Goal: Task Accomplishment & Management: Use online tool/utility

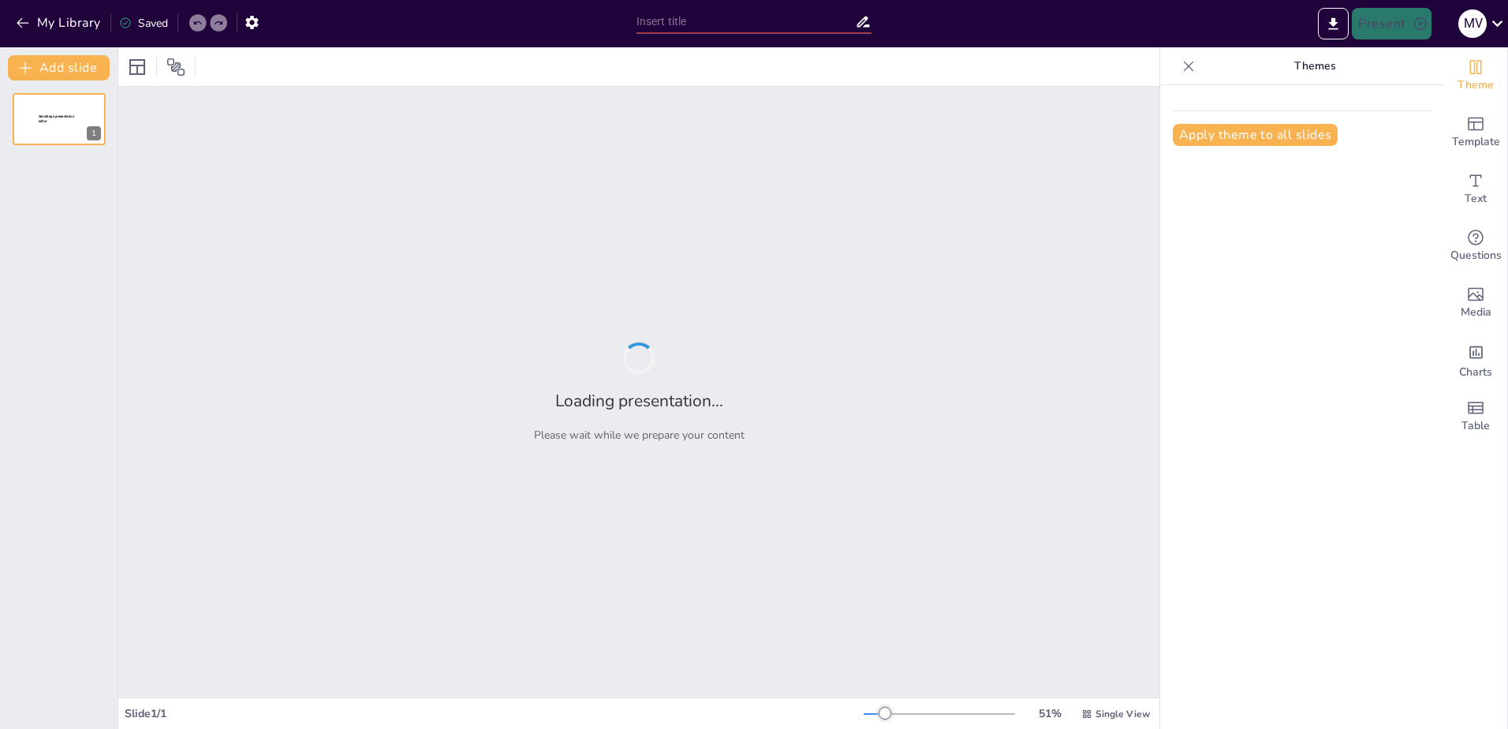
type input "Imported VlaggenQuiz decembergroep.pptx"
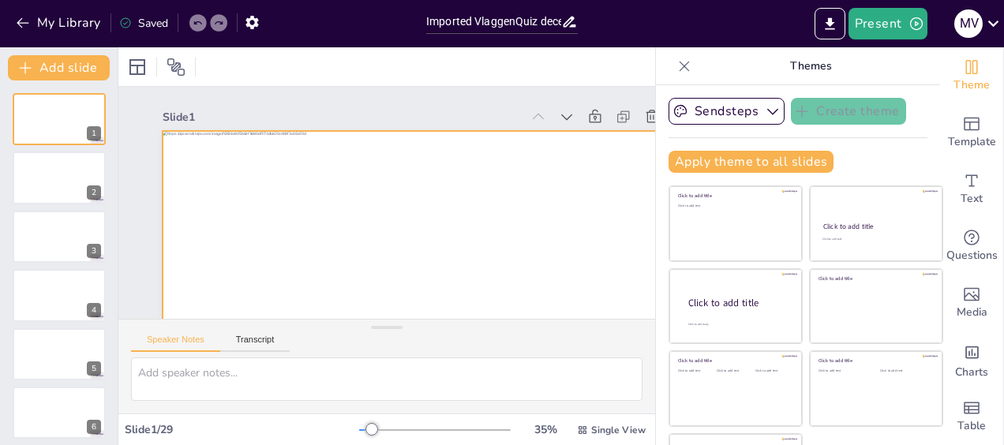
click at [314, 232] on div at bounding box center [410, 286] width 579 height 401
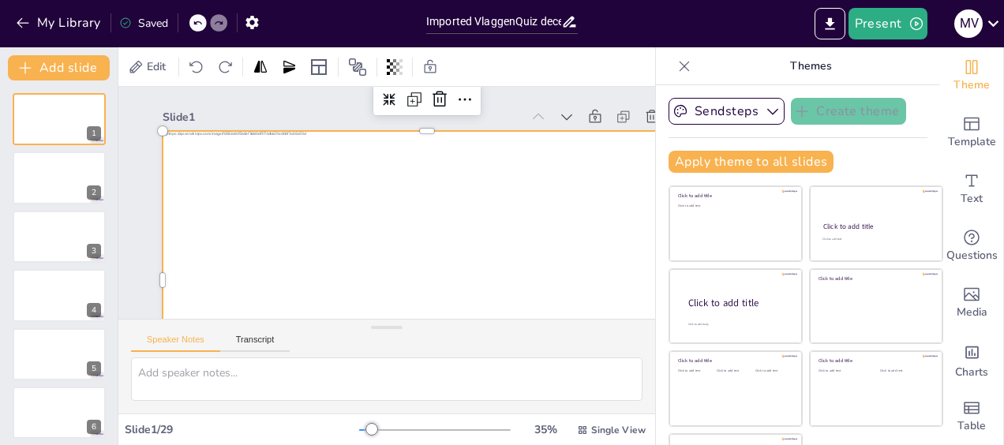
scroll to position [79, 0]
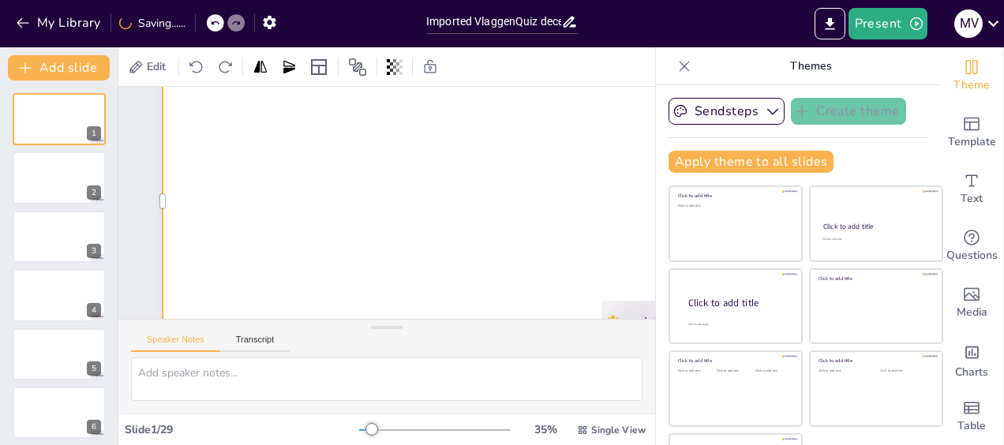
click at [477, 272] on div at bounding box center [415, 231] width 575 height 592
click at [436, 287] on div at bounding box center [415, 231] width 575 height 592
click at [421, 284] on div at bounding box center [353, 225] width 607 height 522
click at [17, 24] on icon "button" at bounding box center [23, 23] width 16 height 16
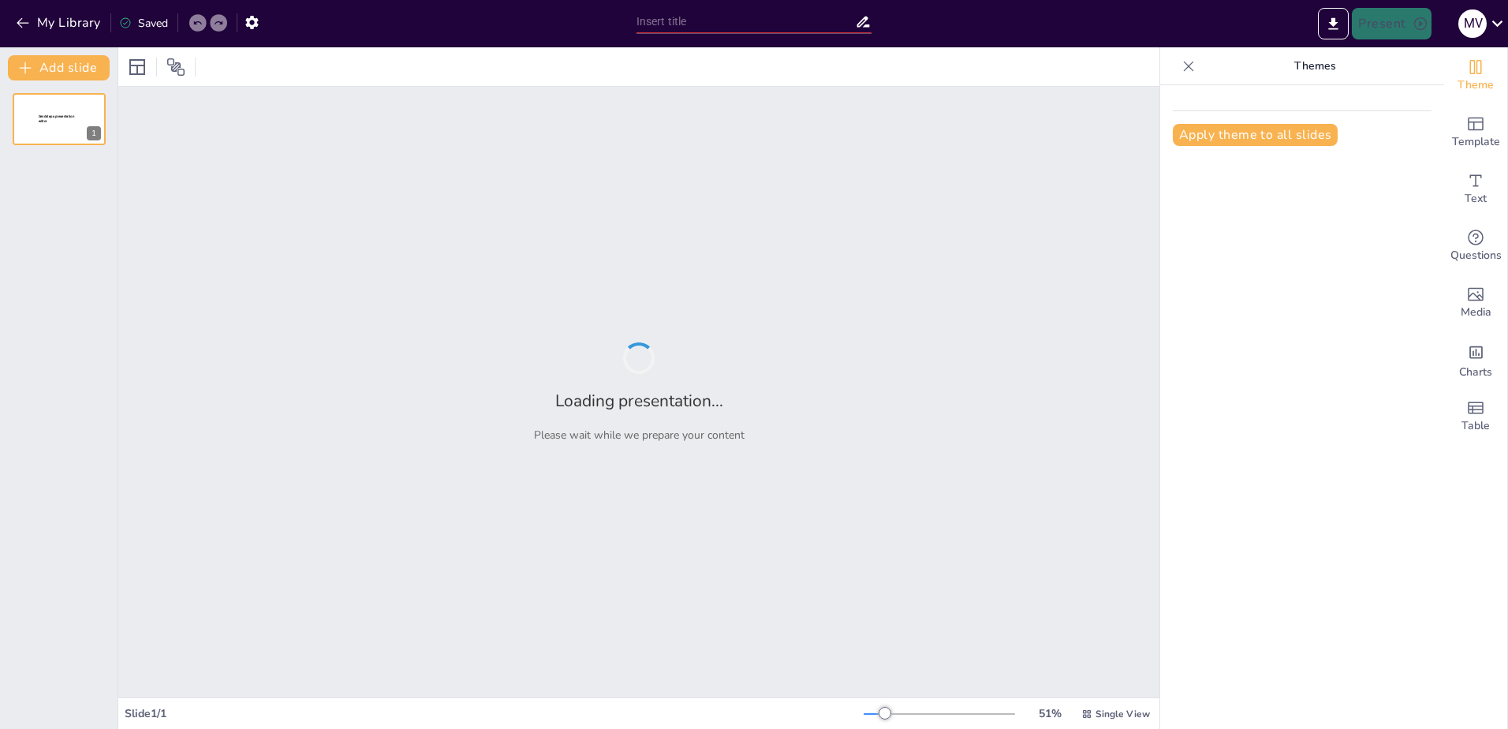
type input "Imported VlaggenQuiz decembergroep.pptx"
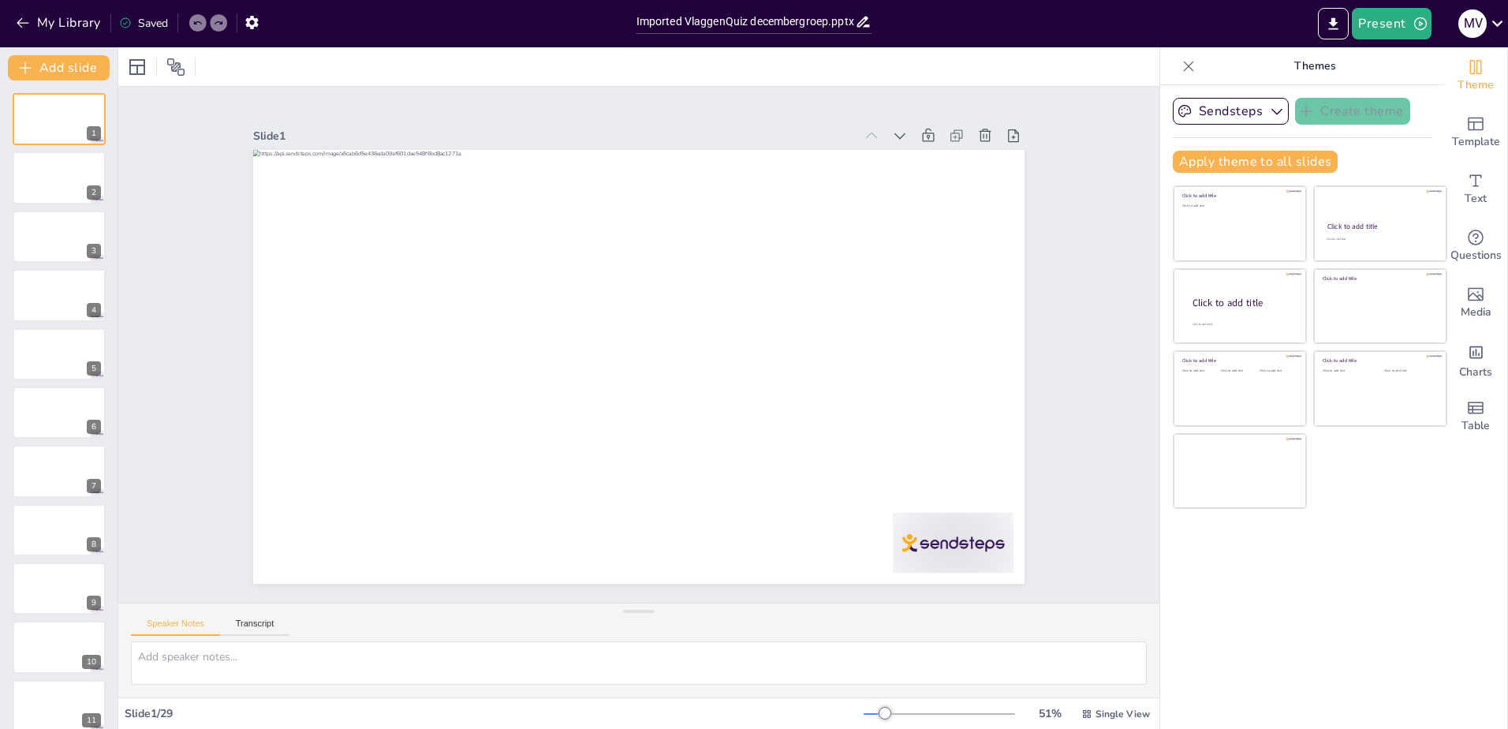
click at [1181, 68] on icon at bounding box center [1189, 66] width 16 height 16
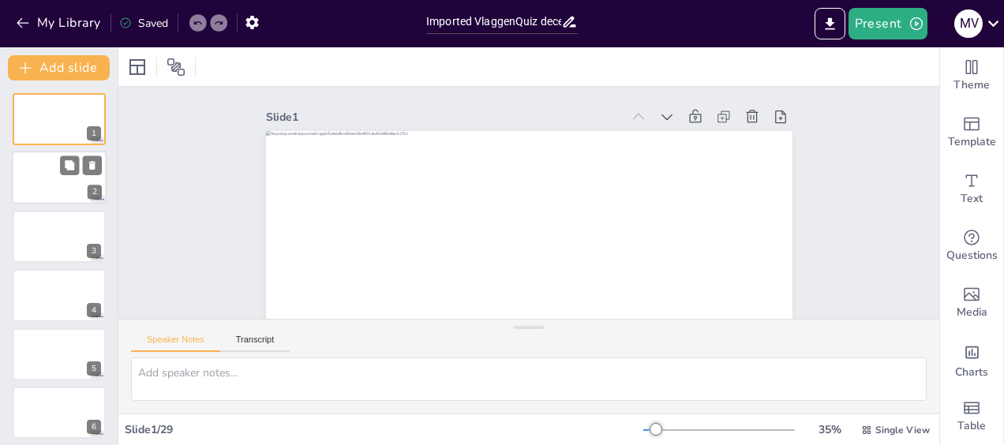
click at [72, 191] on div at bounding box center [59, 178] width 95 height 54
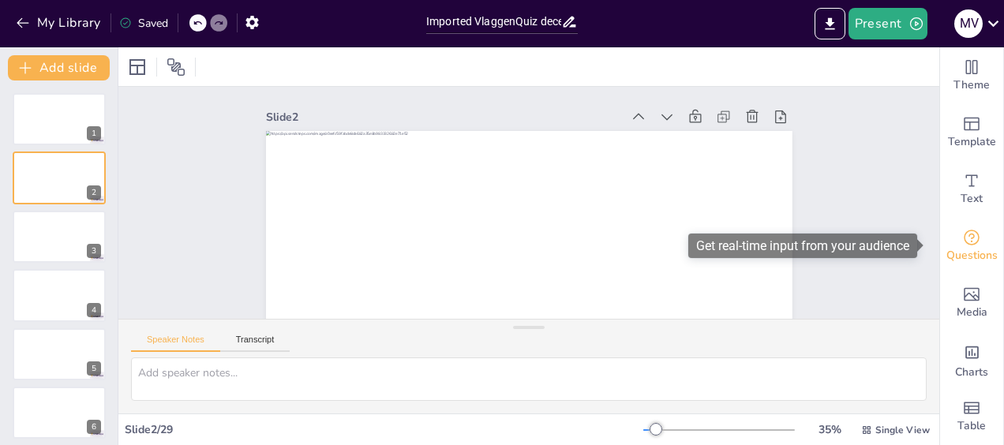
click at [969, 252] on span "Questions" at bounding box center [971, 255] width 51 height 17
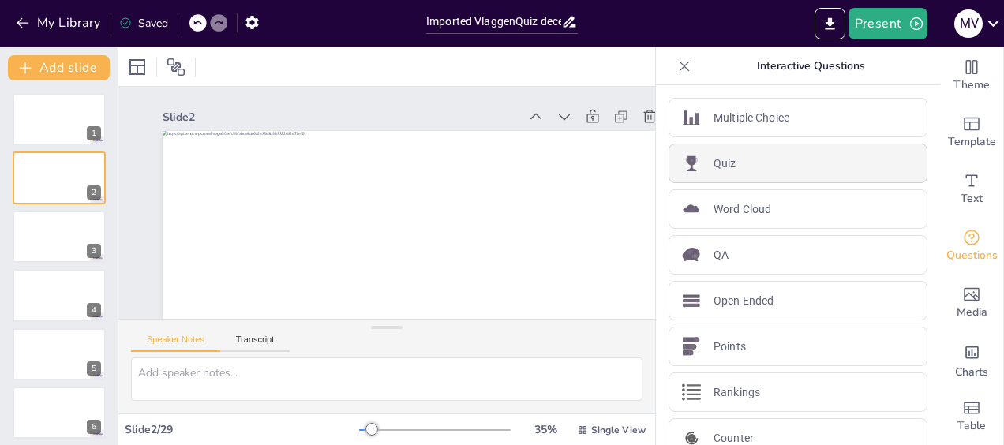
click at [744, 166] on div "Quiz" at bounding box center [797, 163] width 259 height 39
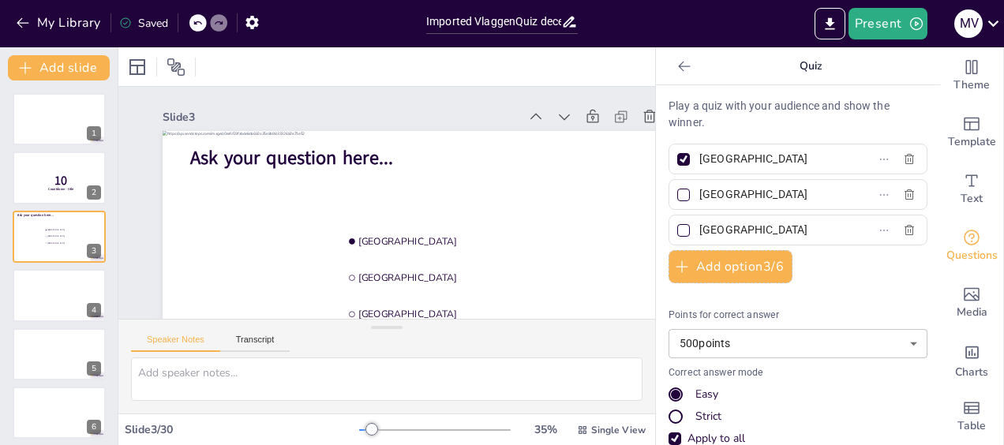
click at [679, 159] on div at bounding box center [683, 159] width 8 height 8
click at [699, 159] on input "Amsterdam" at bounding box center [772, 159] width 147 height 23
checkbox input "false"
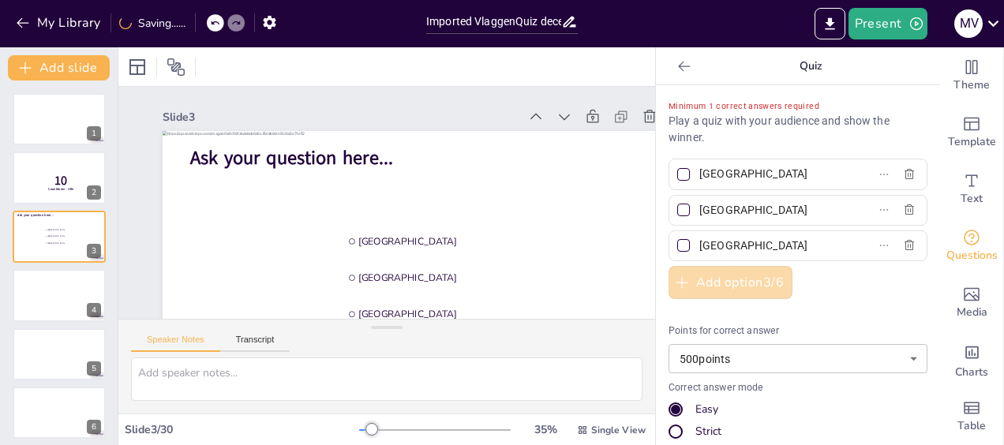
click at [722, 281] on button "Add option 3 / 6" at bounding box center [730, 282] width 124 height 33
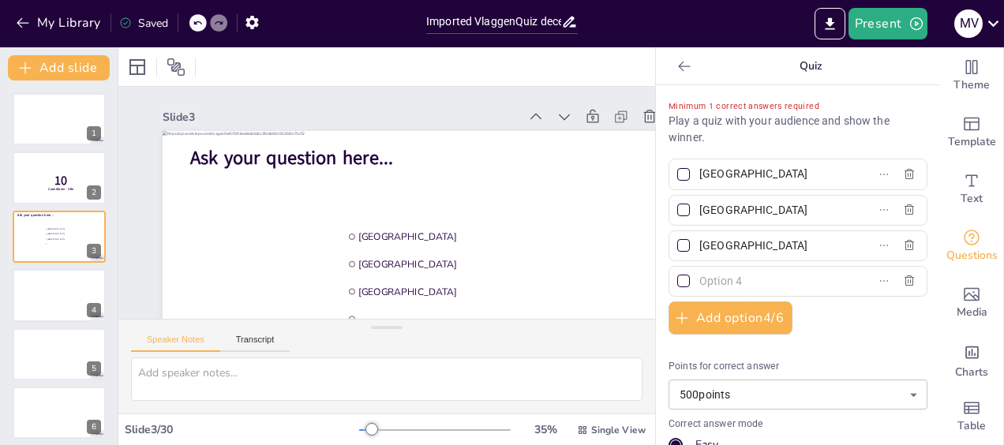
click at [723, 285] on input "text" at bounding box center [772, 281] width 147 height 23
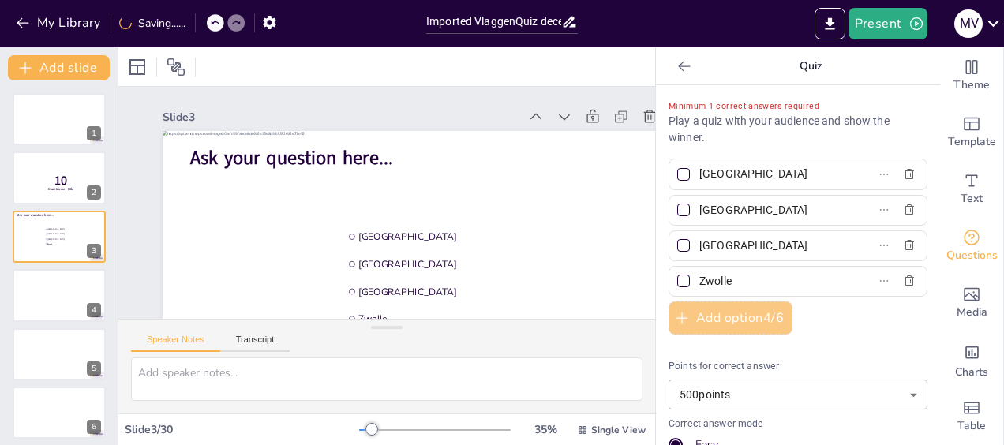
type input "Zwolle"
click at [723, 313] on button "Add option 4 / 6" at bounding box center [730, 317] width 124 height 33
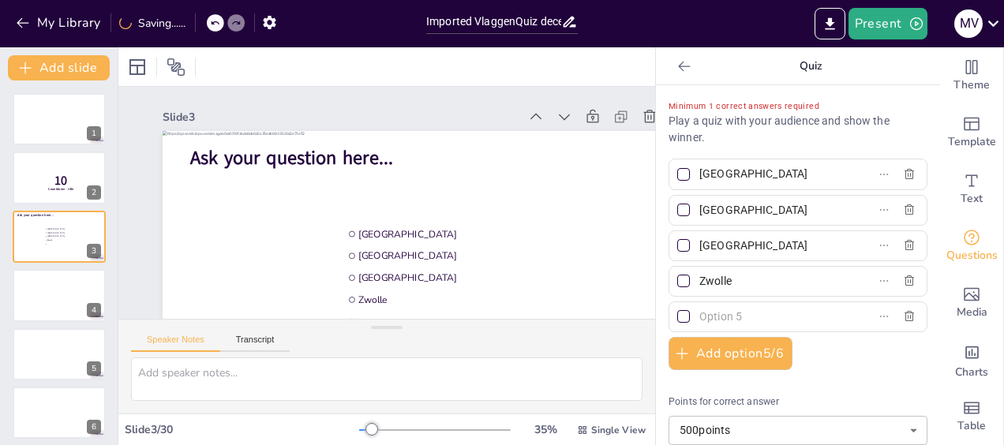
click at [712, 319] on input "text" at bounding box center [772, 316] width 147 height 23
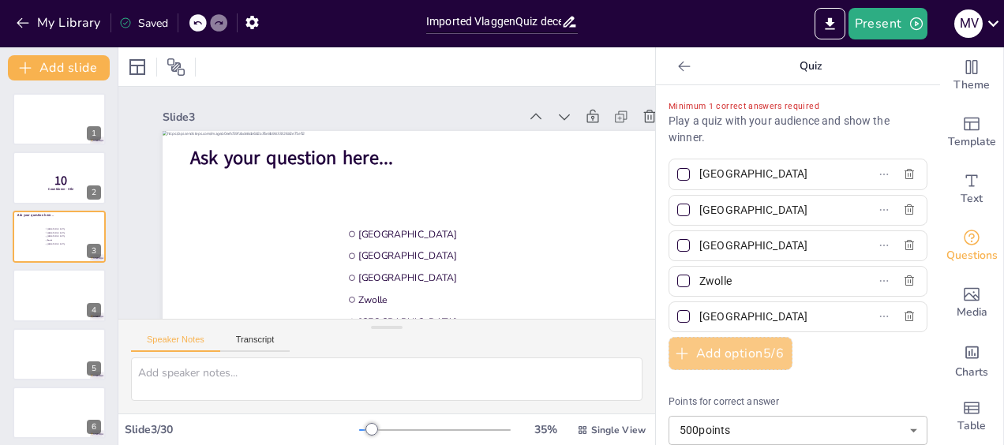
type input "[GEOGRAPHIC_DATA]"
click at [723, 353] on button "Add option 5 / 6" at bounding box center [730, 353] width 124 height 33
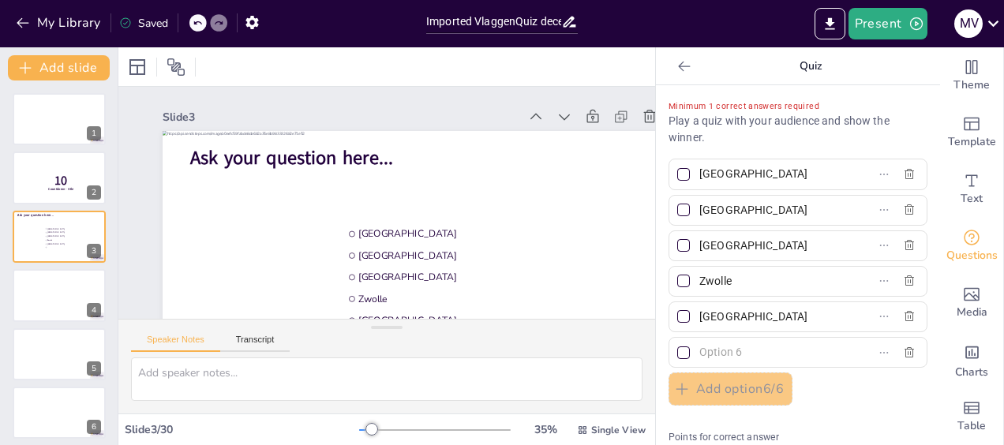
click at [716, 350] on input "text" at bounding box center [772, 352] width 147 height 23
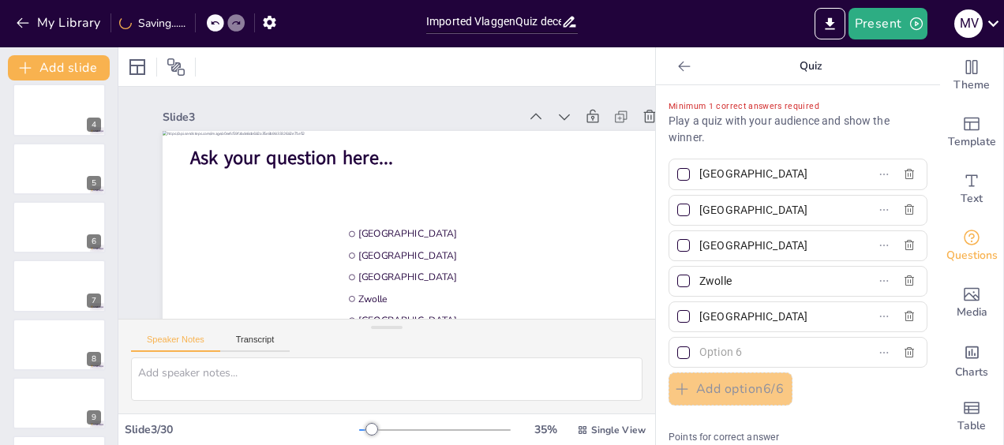
scroll to position [174, 0]
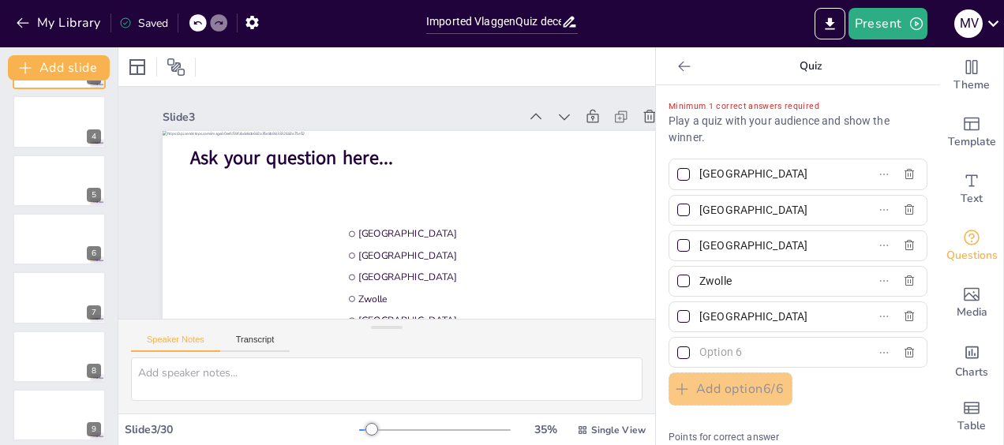
click at [708, 357] on input "text" at bounding box center [772, 352] width 147 height 23
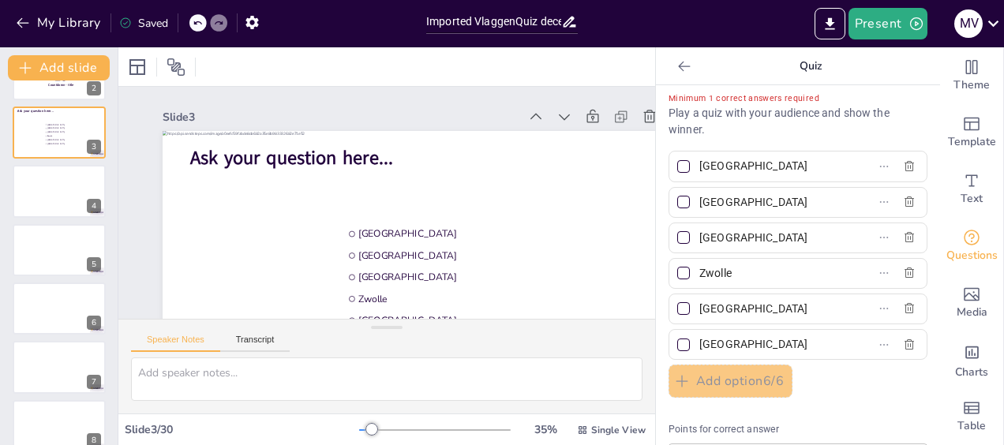
scroll to position [0, 0]
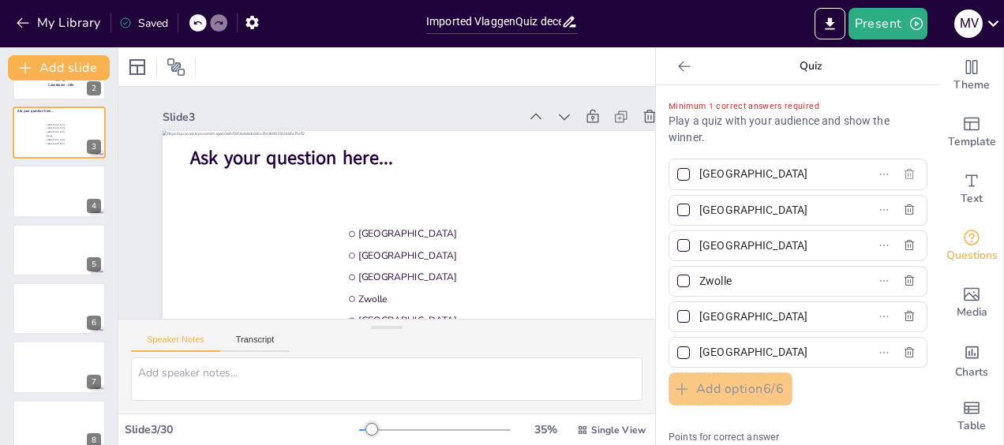
type input "[GEOGRAPHIC_DATA]"
click at [903, 174] on icon "button" at bounding box center [909, 174] width 13 height 13
type input "[GEOGRAPHIC_DATA]"
type input "Zwolle"
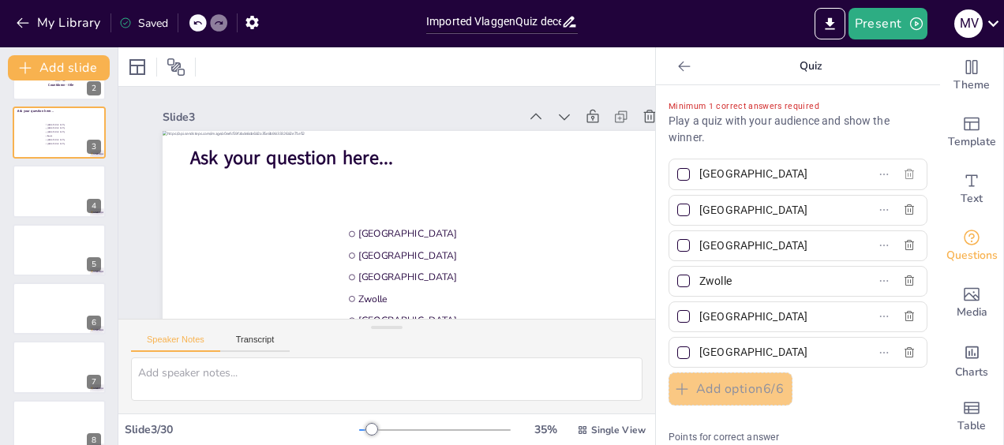
type input "[GEOGRAPHIC_DATA]"
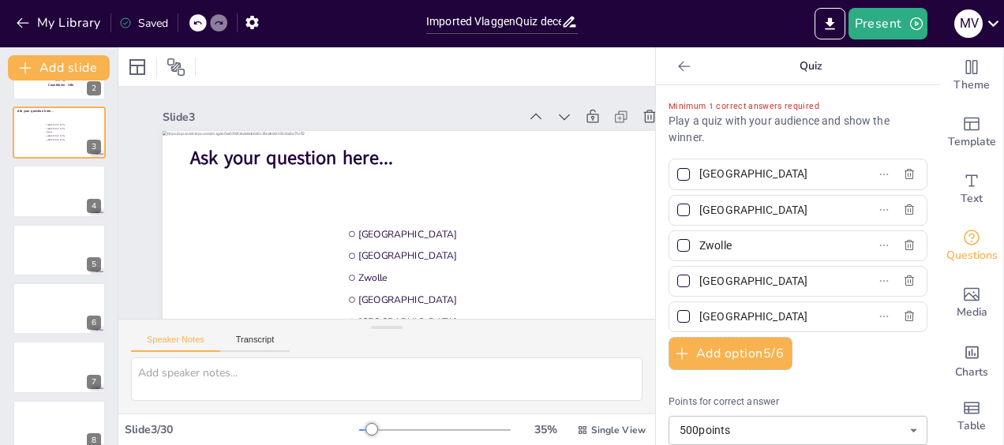
click at [676, 65] on icon at bounding box center [684, 66] width 16 height 16
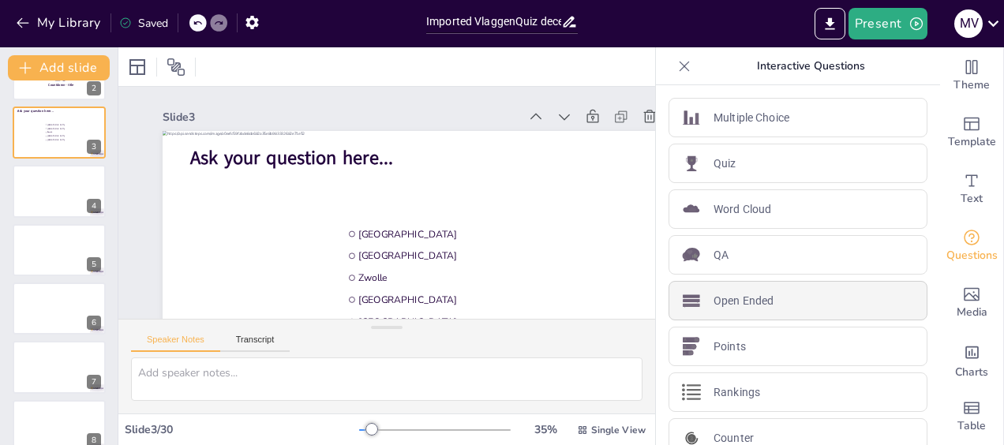
click at [788, 301] on div "Open Ended" at bounding box center [797, 300] width 259 height 39
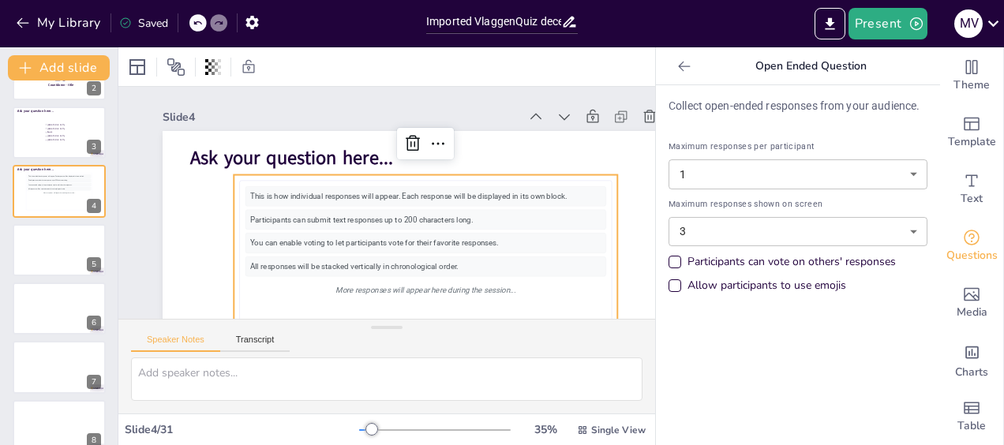
click at [676, 63] on icon at bounding box center [684, 66] width 16 height 16
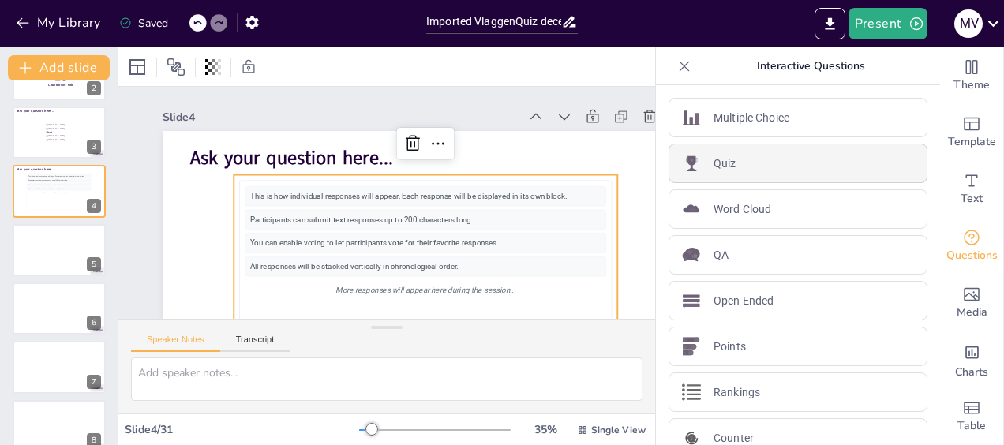
click at [750, 151] on div "Quiz" at bounding box center [797, 163] width 259 height 39
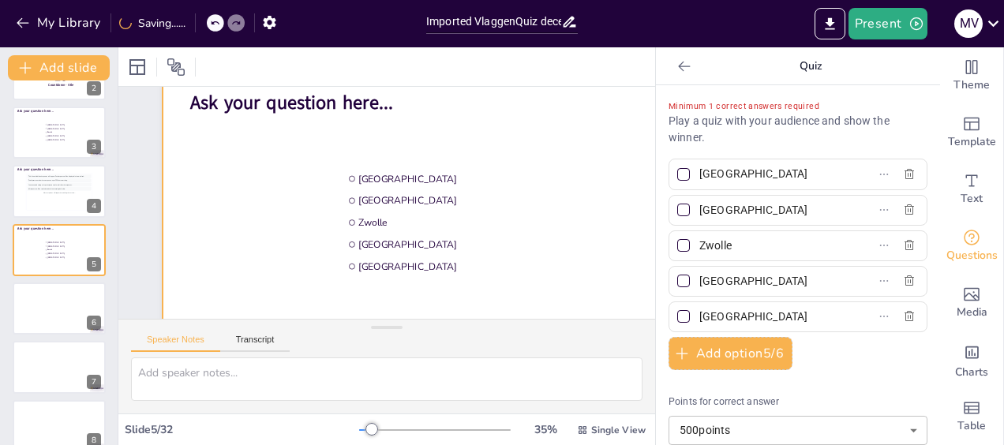
scroll to position [79, 0]
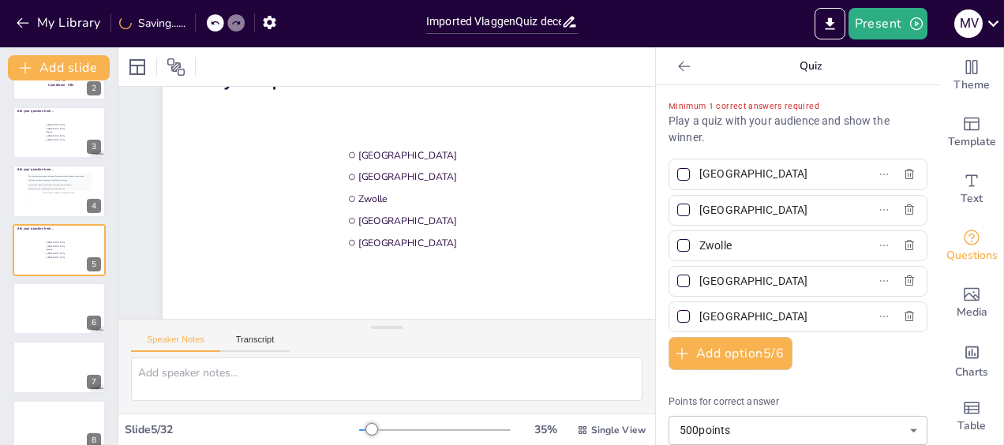
click at [214, 25] on icon at bounding box center [214, 22] width 9 height 9
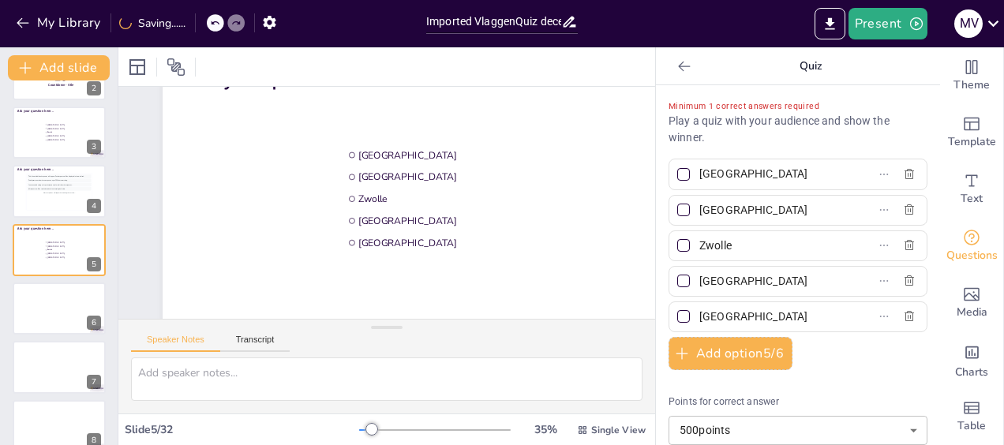
click at [676, 71] on icon at bounding box center [684, 66] width 16 height 16
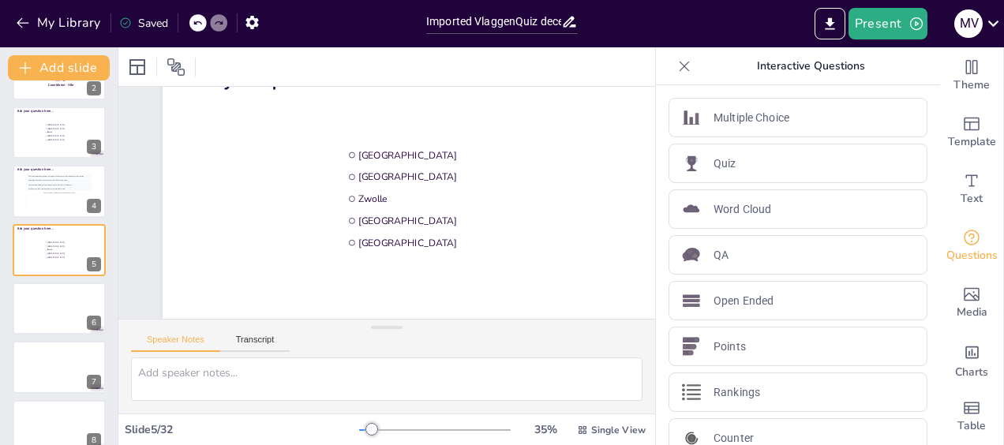
click at [676, 66] on icon at bounding box center [684, 66] width 16 height 16
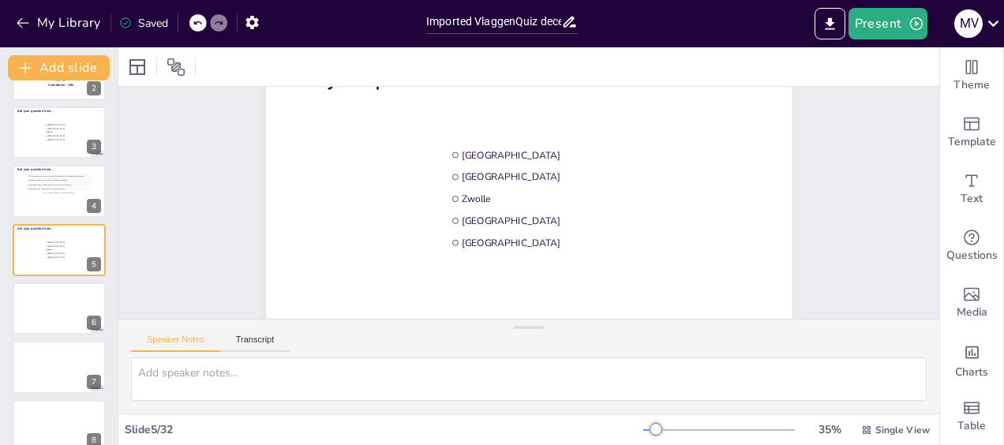
click at [202, 22] on icon at bounding box center [197, 22] width 9 height 9
click at [15, 21] on icon "button" at bounding box center [23, 23] width 16 height 16
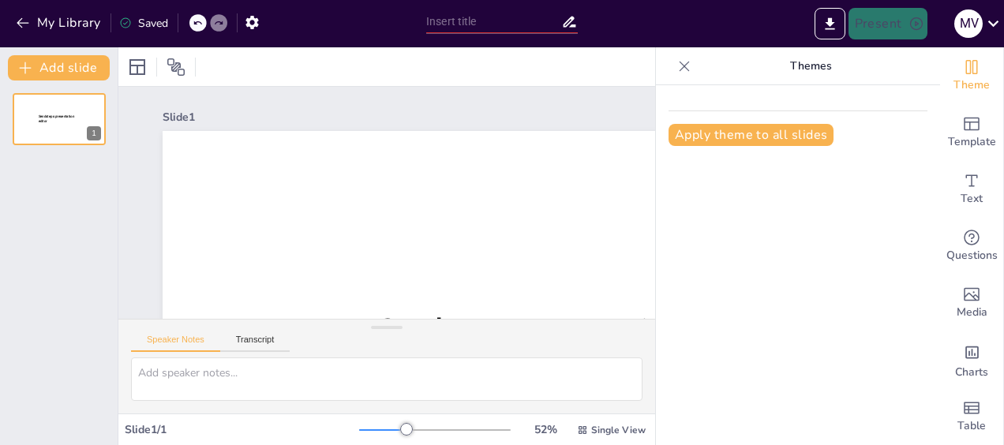
type input "Imported VlaggenQuiz decembergroep.pptx"
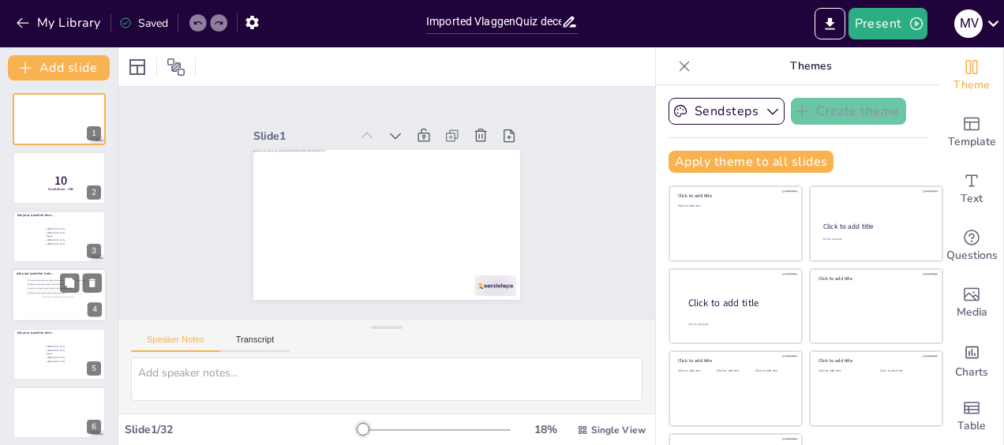
click at [56, 302] on div "This is how individual responses will appear. Each response will be displayed i…" at bounding box center [59, 297] width 65 height 36
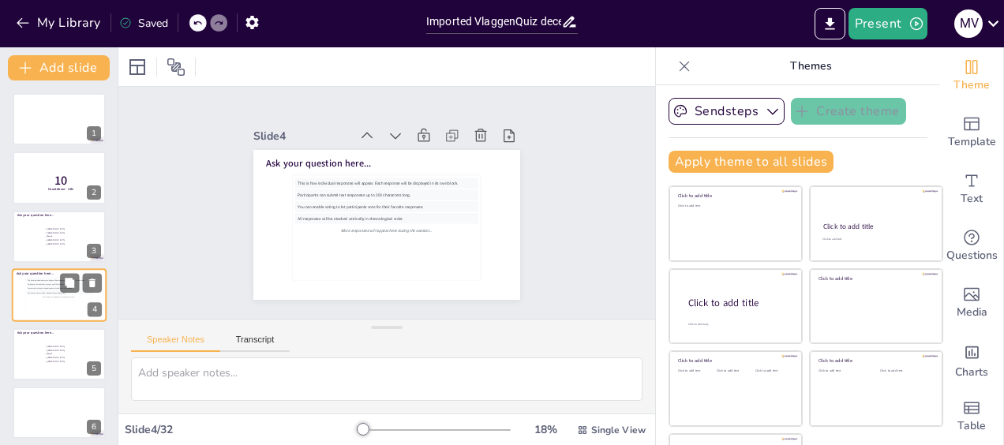
scroll to position [32, 0]
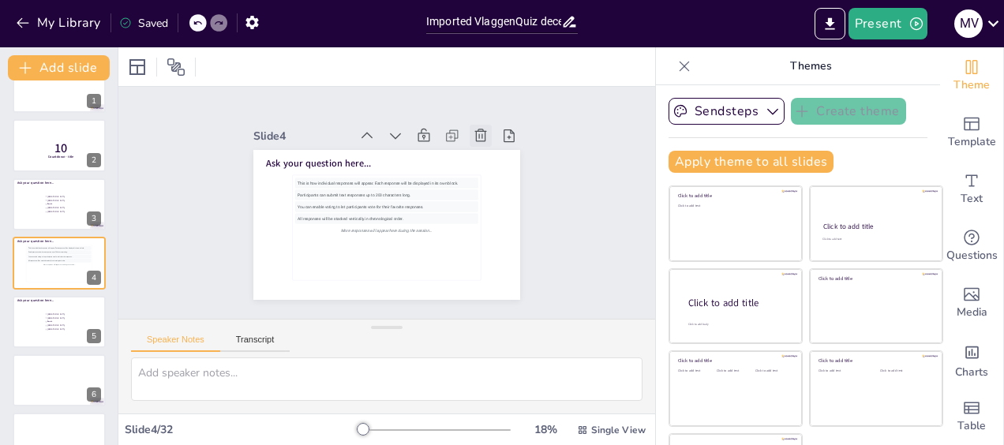
click at [473, 129] on icon at bounding box center [481, 136] width 16 height 16
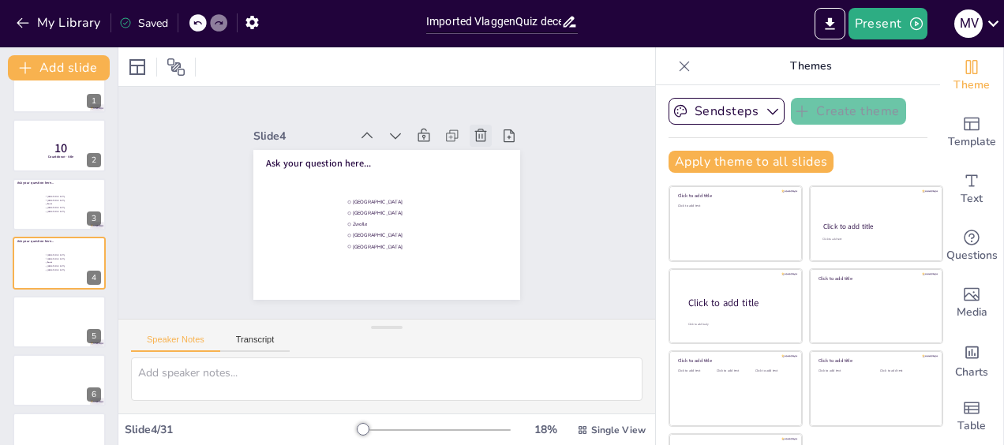
click at [473, 129] on icon at bounding box center [481, 136] width 16 height 16
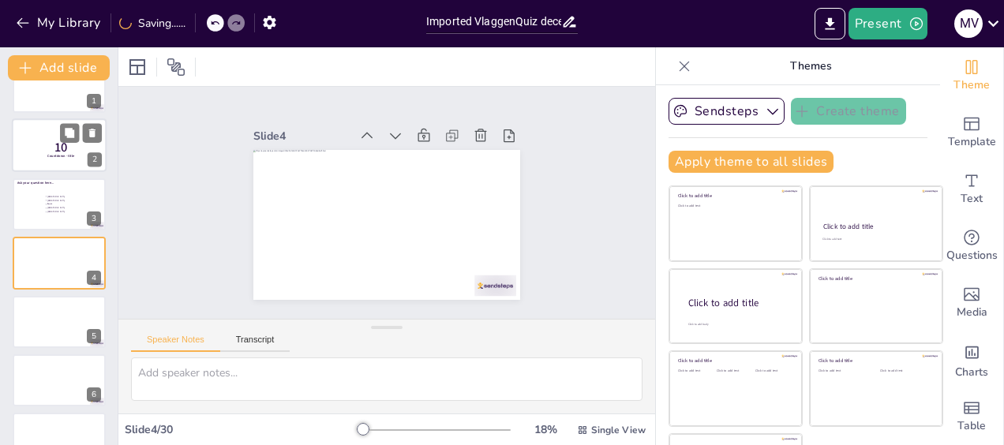
click at [28, 197] on div at bounding box center [59, 204] width 93 height 52
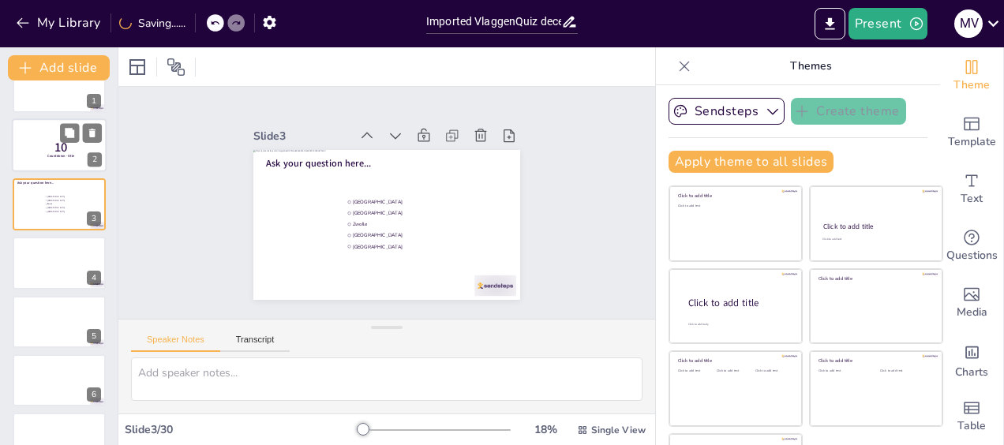
scroll to position [0, 0]
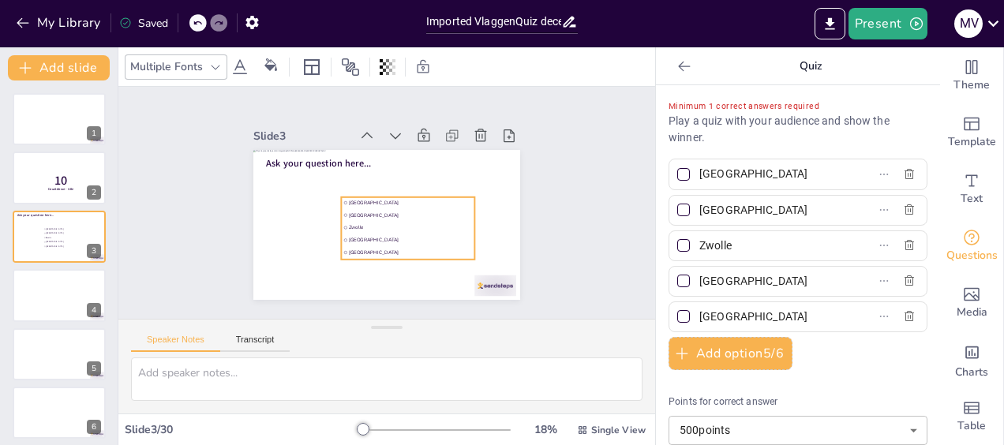
click at [426, 222] on li "Zwolle" at bounding box center [407, 227] width 133 height 11
click at [903, 171] on icon "button" at bounding box center [909, 174] width 13 height 13
type input "[GEOGRAPHIC_DATA]"
type input "Zwolle"
type input "[GEOGRAPHIC_DATA]"
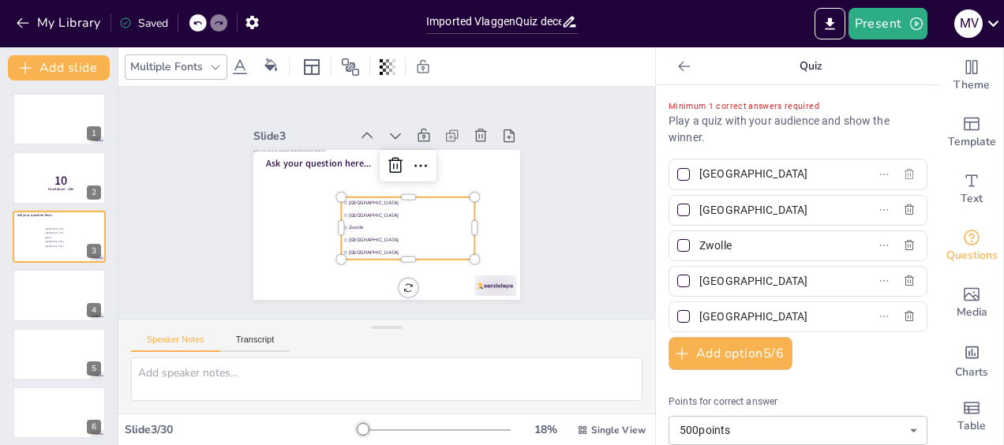
type input "[GEOGRAPHIC_DATA]"
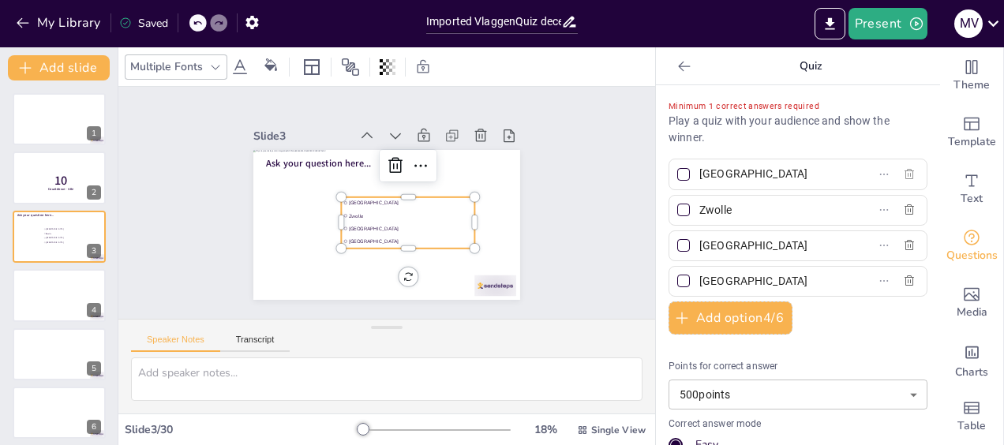
click at [903, 171] on icon "button" at bounding box center [909, 174] width 13 height 13
type input "Zwolle"
type input "[GEOGRAPHIC_DATA]"
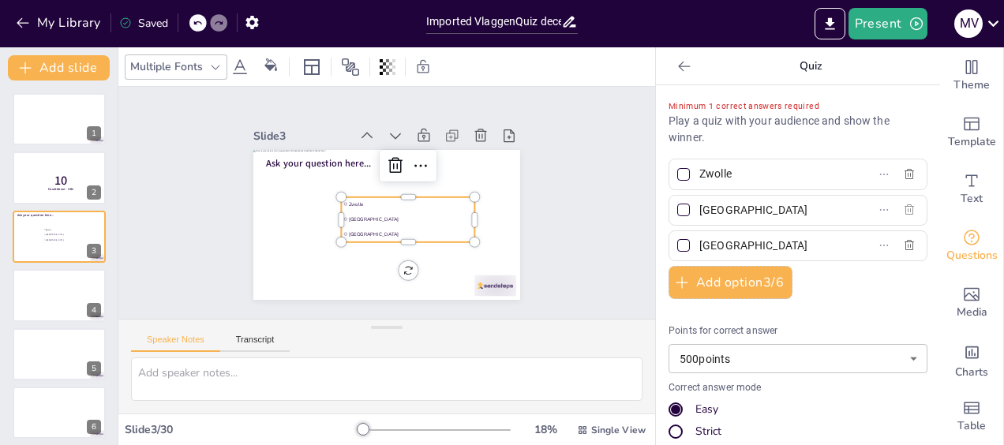
click at [904, 210] on icon "button" at bounding box center [908, 209] width 9 height 10
type input "[GEOGRAPHIC_DATA]"
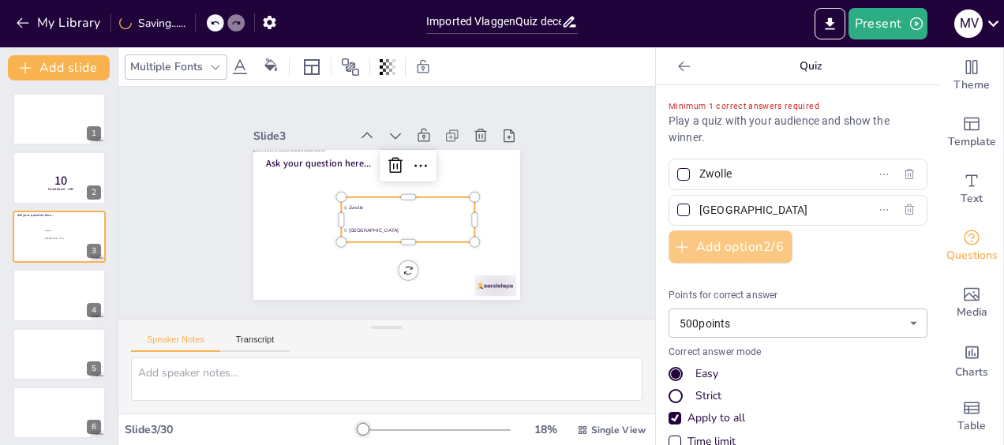
click at [712, 241] on button "Add option 2 / 6" at bounding box center [730, 246] width 124 height 33
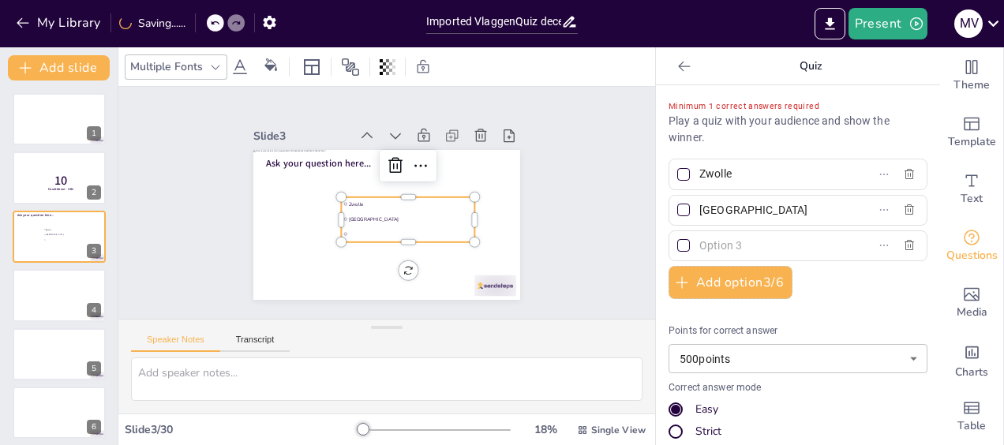
click at [713, 247] on input "text" at bounding box center [772, 245] width 147 height 23
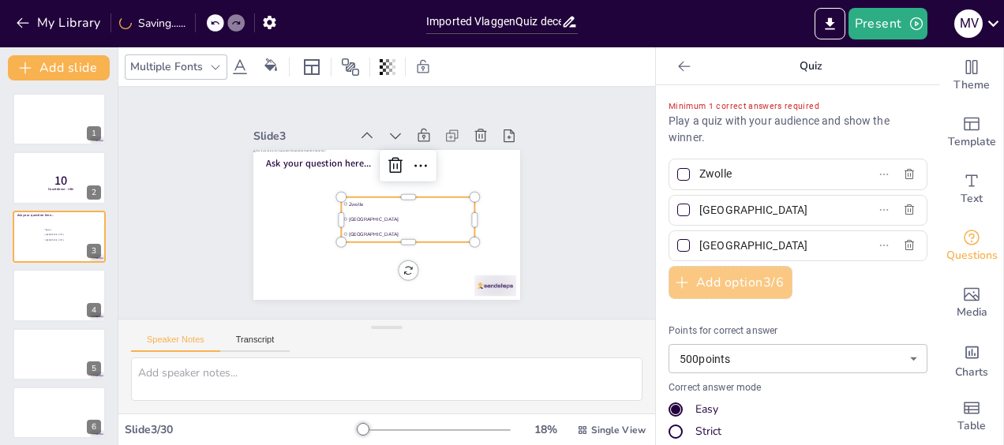
type input "[GEOGRAPHIC_DATA]"
click at [734, 272] on button "Add option 3 / 6" at bounding box center [730, 282] width 124 height 33
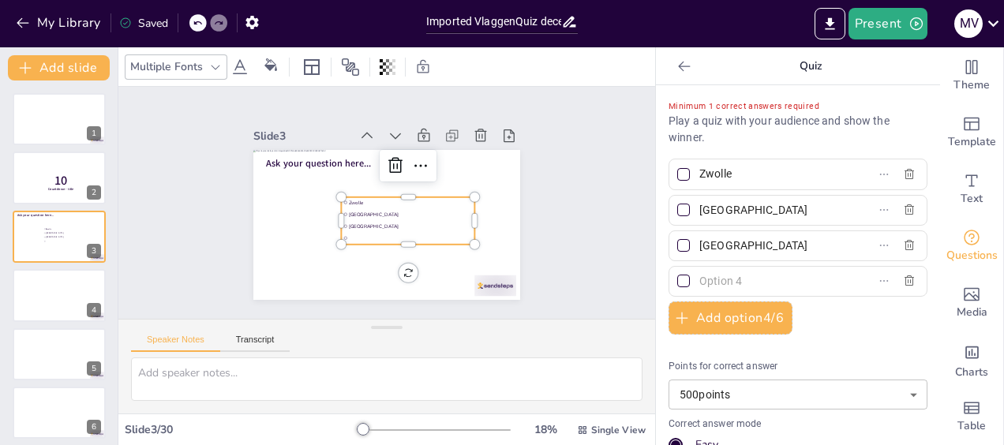
click at [730, 282] on input "text" at bounding box center [772, 281] width 147 height 23
type input "Gr"
click at [17, 16] on icon "button" at bounding box center [23, 23] width 16 height 16
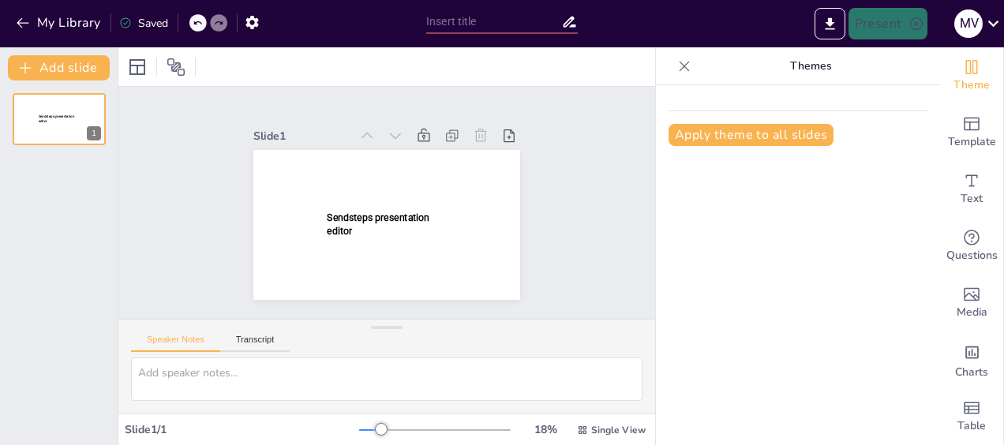
type input "Imported VlaggenQuiz decembergroep.pptx"
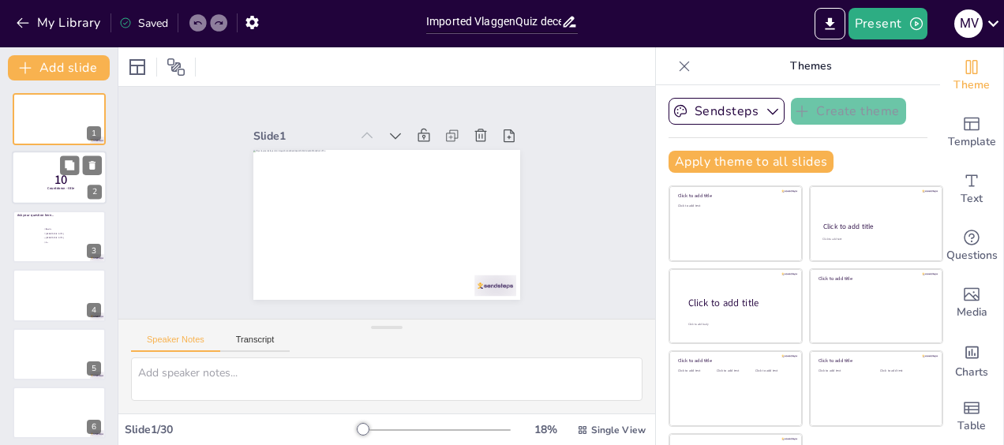
click at [39, 169] on div at bounding box center [59, 178] width 95 height 54
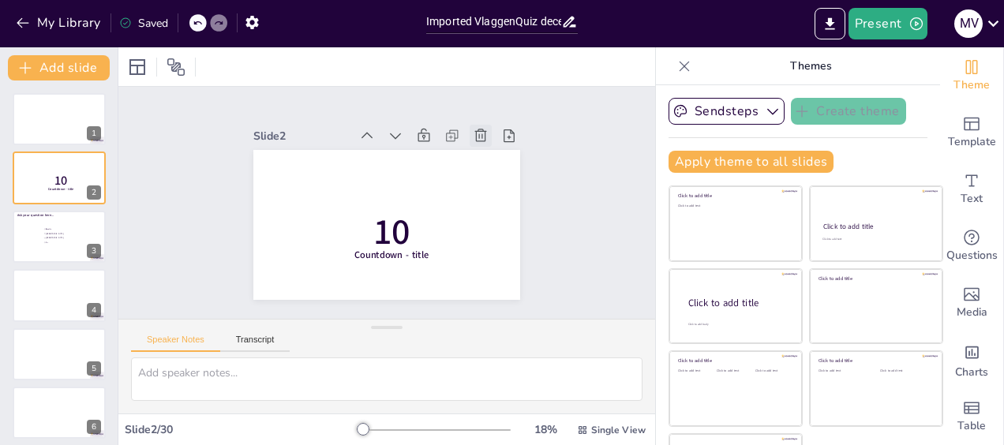
click at [473, 129] on icon at bounding box center [481, 136] width 16 height 16
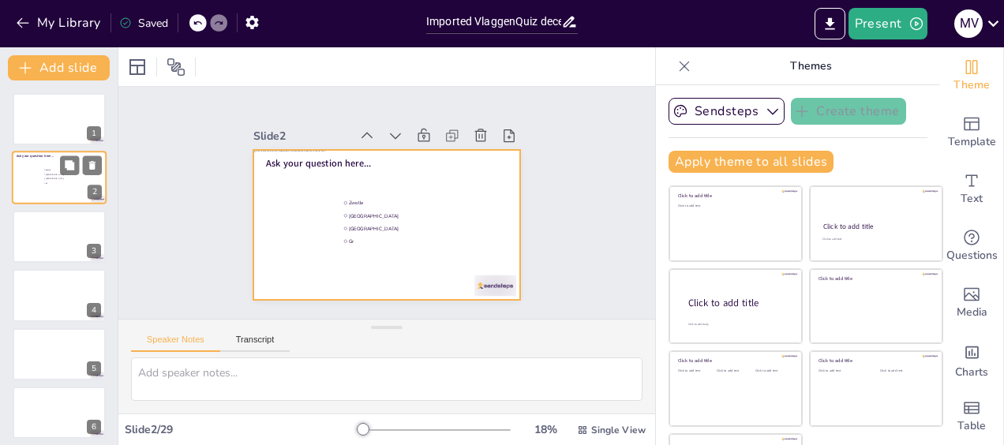
click at [30, 175] on div at bounding box center [59, 178] width 95 height 54
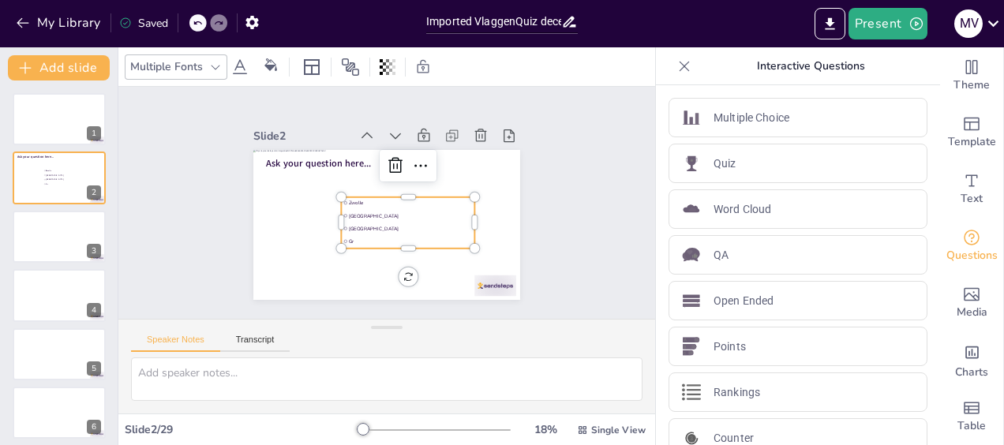
click at [371, 212] on span "[GEOGRAPHIC_DATA]" at bounding box center [411, 215] width 124 height 6
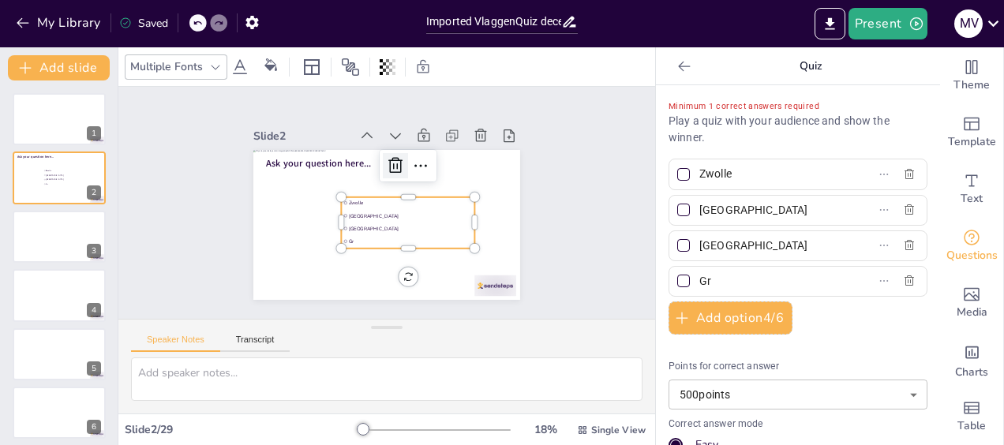
click at [386, 164] on icon at bounding box center [395, 165] width 19 height 19
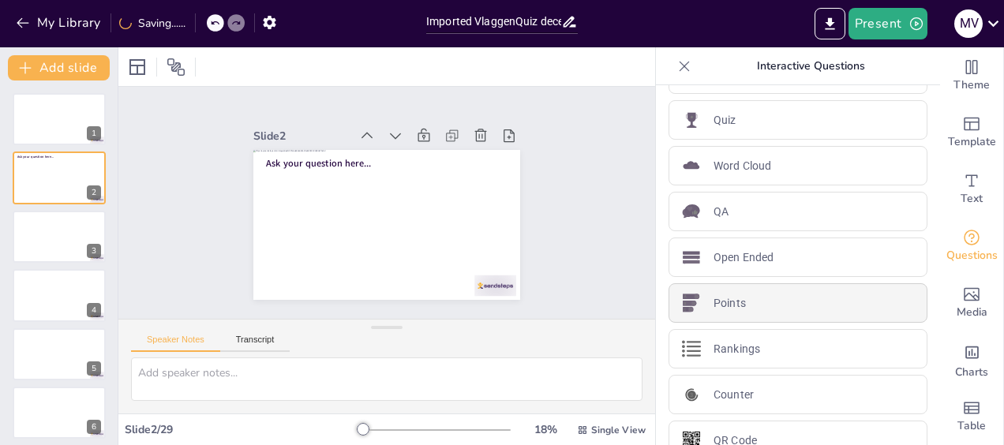
scroll to position [66, 0]
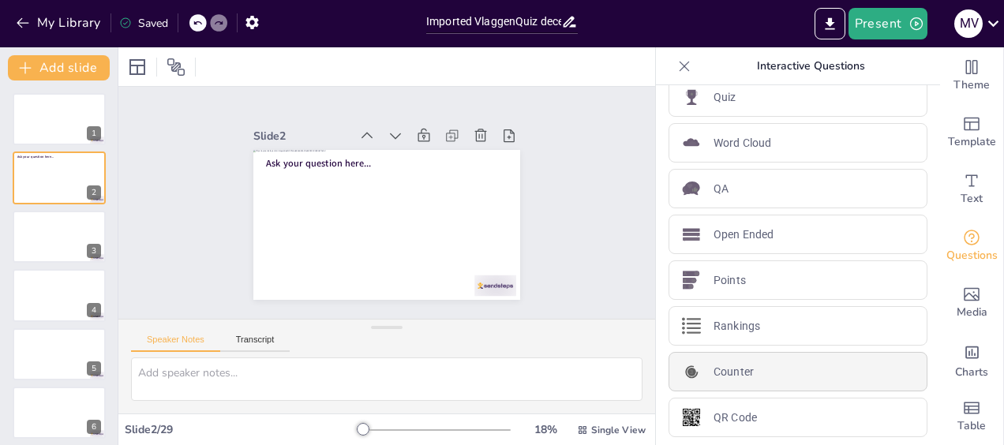
click at [713, 366] on p "Counter" at bounding box center [733, 372] width 40 height 17
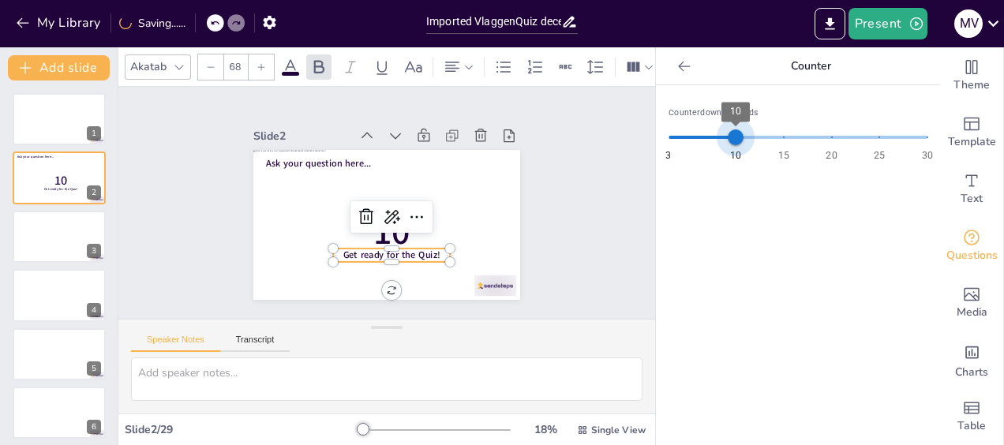
type input "15"
drag, startPoint x: 721, startPoint y: 140, endPoint x: 771, endPoint y: 139, distance: 49.7
click at [776, 139] on span "15" at bounding box center [784, 137] width 16 height 16
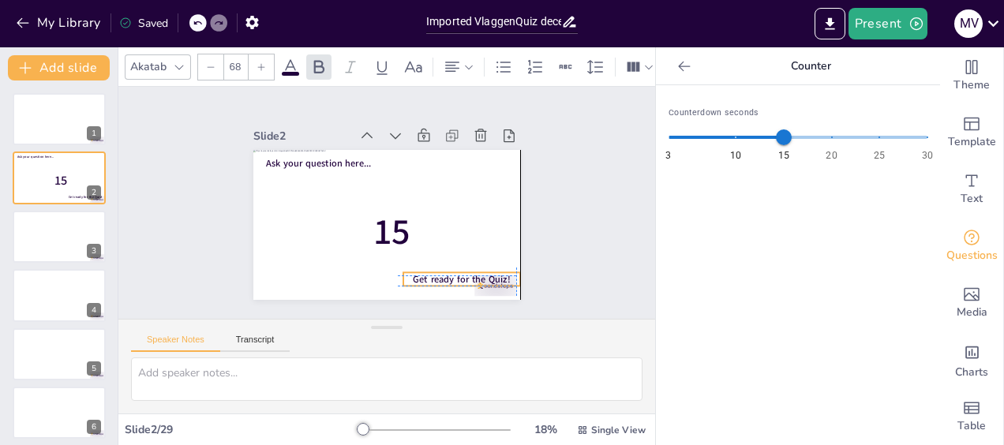
drag, startPoint x: 399, startPoint y: 243, endPoint x: 465, endPoint y: 250, distance: 65.9
click at [465, 150] on div "Ask your question here... 15 Get ready for the Quiz!" at bounding box center [386, 150] width 267 height 0
click at [477, 232] on icon at bounding box center [486, 237] width 19 height 19
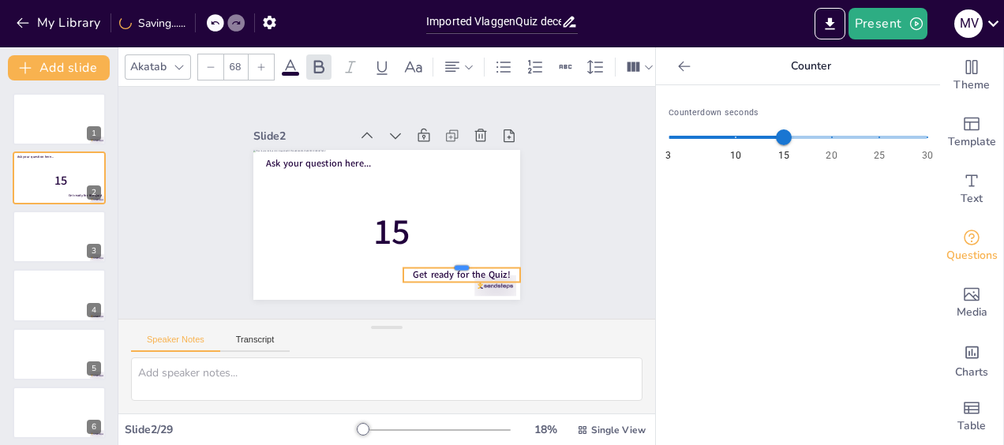
drag, startPoint x: 423, startPoint y: 261, endPoint x: 414, endPoint y: 260, distance: 8.7
click at [414, 260] on div at bounding box center [461, 262] width 117 height 13
click at [418, 256] on div at bounding box center [461, 262] width 117 height 13
click at [497, 267] on span "Get ready for the Quiz!" at bounding box center [461, 273] width 97 height 13
click at [454, 228] on icon at bounding box center [462, 235] width 16 height 14
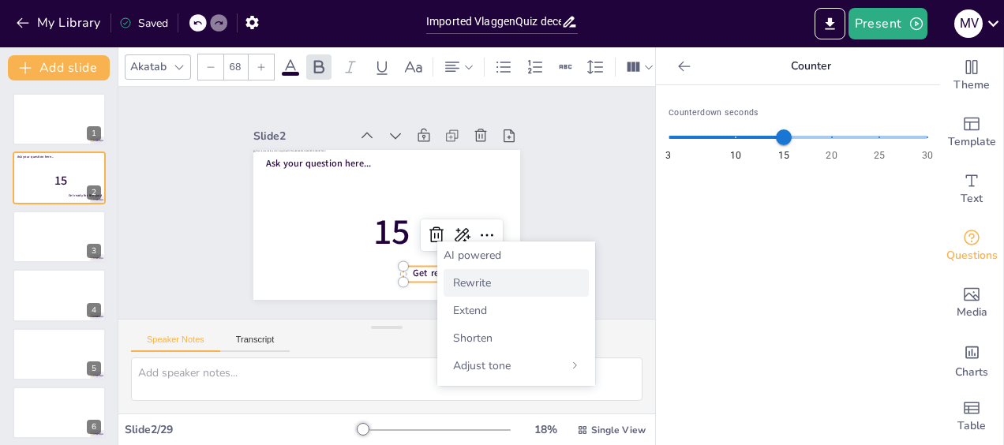
click at [474, 281] on span "Rewrite" at bounding box center [472, 282] width 38 height 15
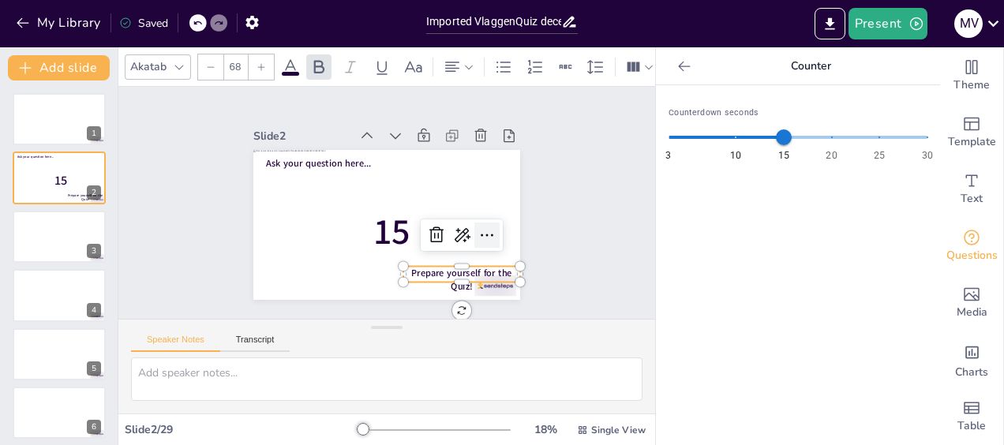
click at [477, 235] on icon at bounding box center [486, 235] width 19 height 19
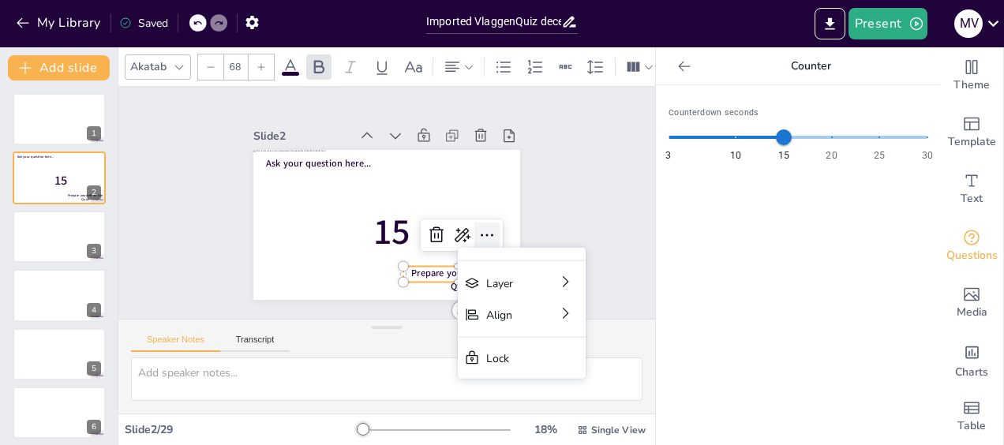
click at [474, 234] on div at bounding box center [486, 234] width 25 height 25
click at [424, 273] on span "Prepare yourself for the Quiz!" at bounding box center [461, 280] width 100 height 26
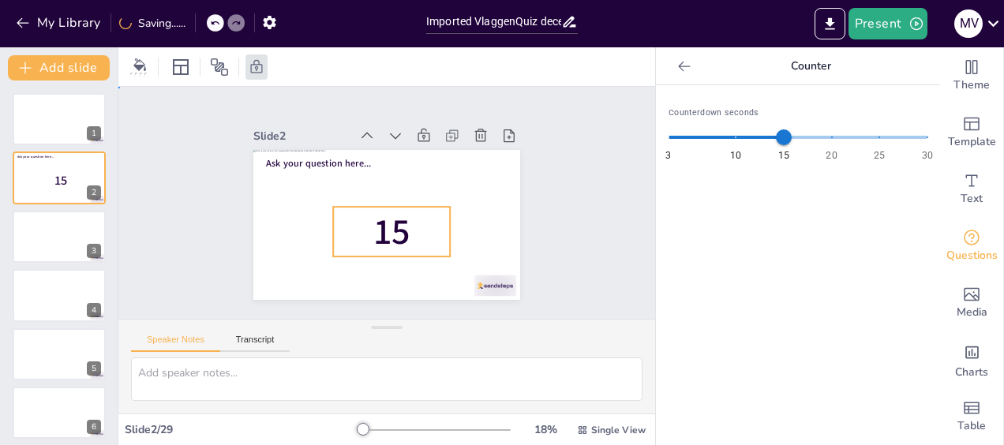
click at [377, 227] on span "15" at bounding box center [391, 231] width 37 height 49
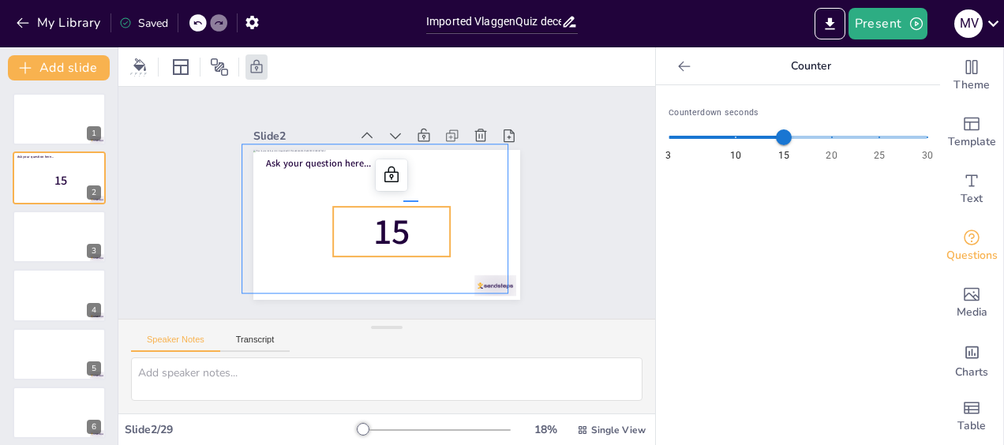
drag, startPoint x: 403, startPoint y: 200, endPoint x: 426, endPoint y: 200, distance: 22.9
click at [426, 150] on div "Ask your question here... 15" at bounding box center [386, 150] width 267 height 0
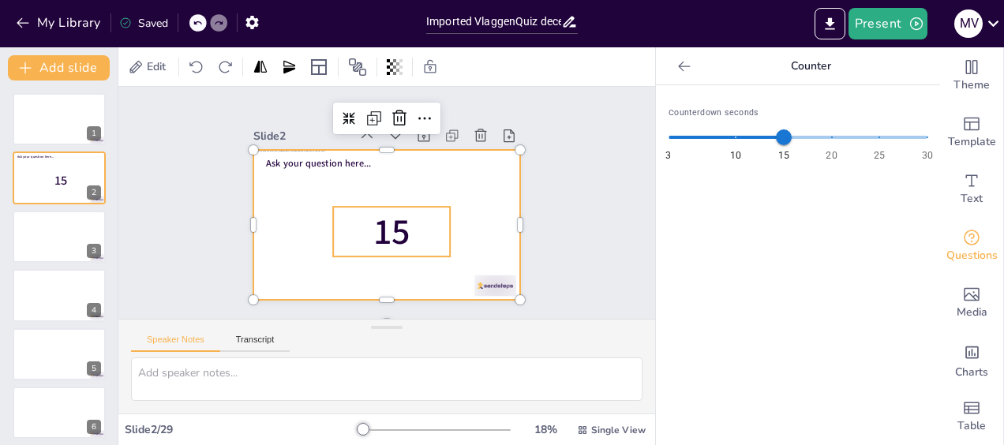
click at [400, 224] on p "15" at bounding box center [391, 232] width 117 height 50
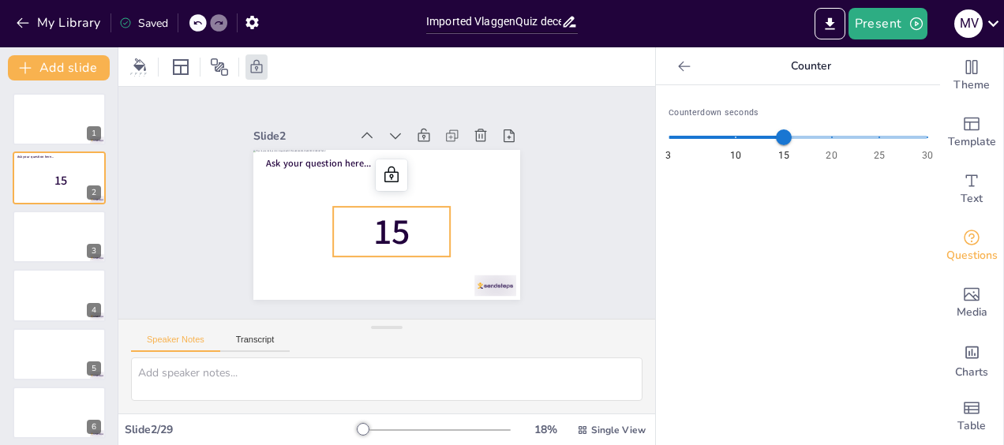
click at [379, 245] on span "15" at bounding box center [391, 231] width 37 height 49
click at [373, 216] on span "15" at bounding box center [391, 231] width 37 height 49
drag, startPoint x: 372, startPoint y: 225, endPoint x: 399, endPoint y: 237, distance: 29.6
click at [399, 237] on p "15" at bounding box center [391, 232] width 117 height 50
drag, startPoint x: 398, startPoint y: 240, endPoint x: 443, endPoint y: 254, distance: 46.4
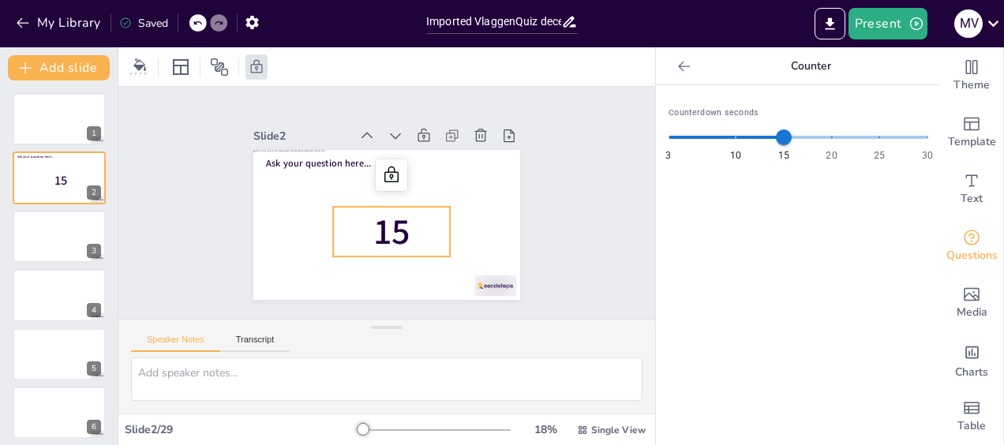
click at [442, 150] on div "Ask your question here... 15" at bounding box center [386, 150] width 267 height 0
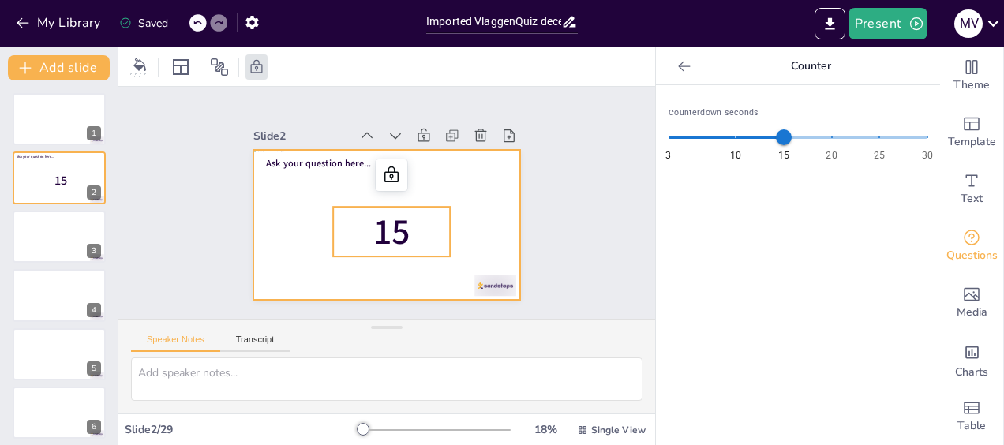
drag, startPoint x: 436, startPoint y: 241, endPoint x: 467, endPoint y: 238, distance: 30.9
click at [467, 150] on div "Ask your question here... 15" at bounding box center [386, 150] width 267 height 0
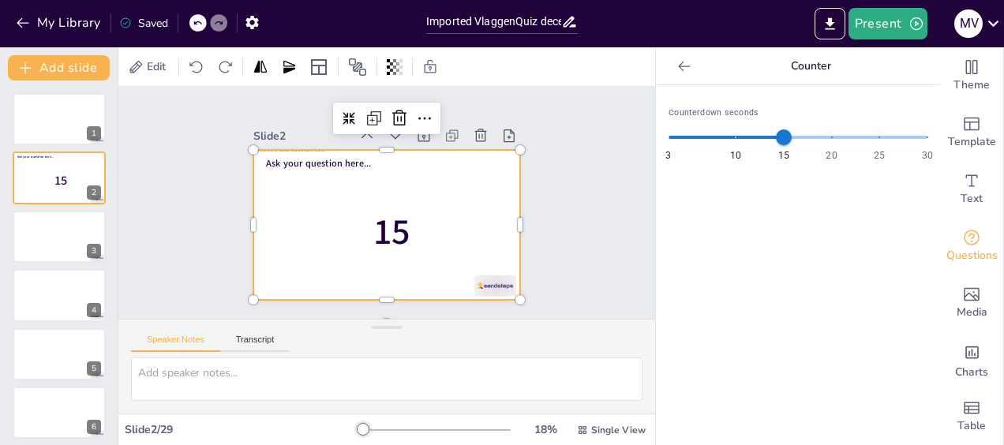
click at [445, 219] on div at bounding box center [386, 225] width 267 height 150
click at [404, 223] on p "15" at bounding box center [391, 232] width 117 height 50
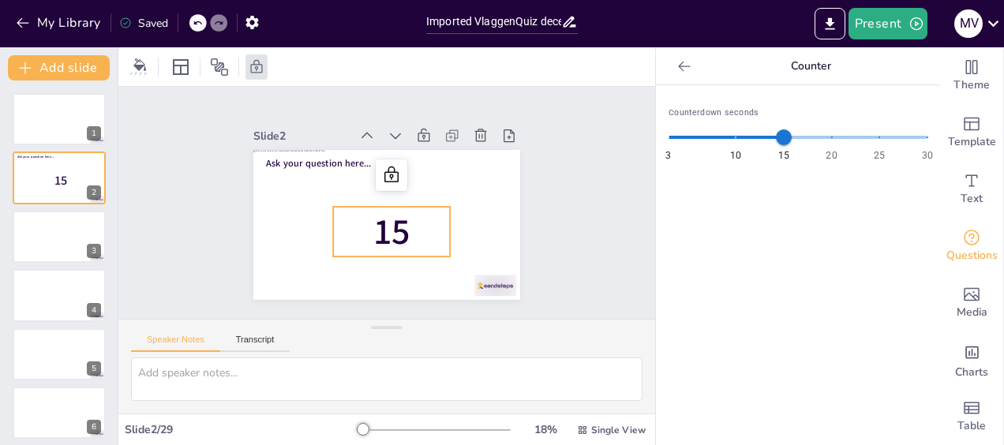
drag, startPoint x: 391, startPoint y: 226, endPoint x: 432, endPoint y: 210, distance: 44.0
click at [432, 210] on p "15" at bounding box center [391, 232] width 117 height 50
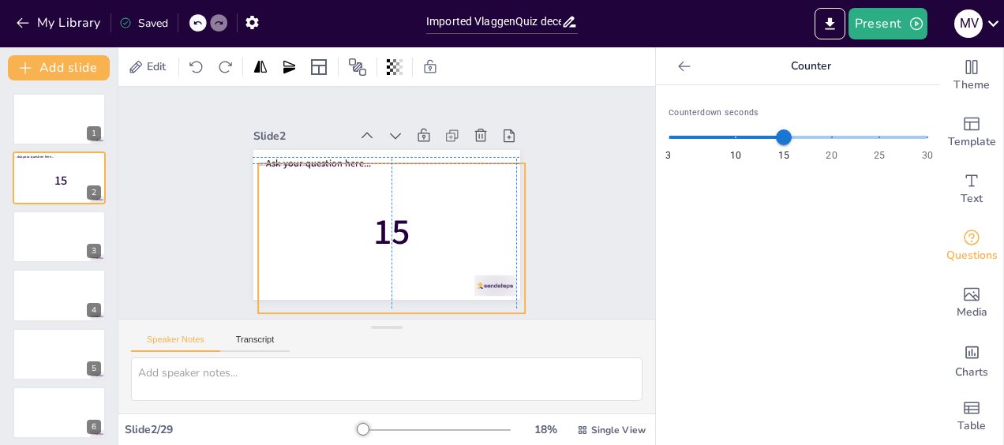
drag, startPoint x: 313, startPoint y: 221, endPoint x: 312, endPoint y: 230, distance: 9.6
click at [312, 230] on div at bounding box center [391, 238] width 267 height 150
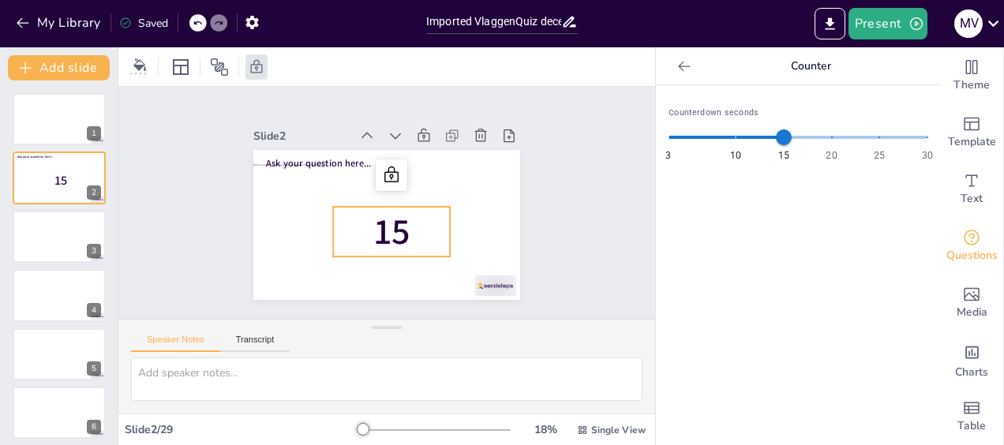
drag, startPoint x: 368, startPoint y: 235, endPoint x: 392, endPoint y: 225, distance: 25.8
click at [391, 227] on span "15" at bounding box center [391, 231] width 37 height 49
click at [384, 175] on icon at bounding box center [391, 174] width 14 height 16
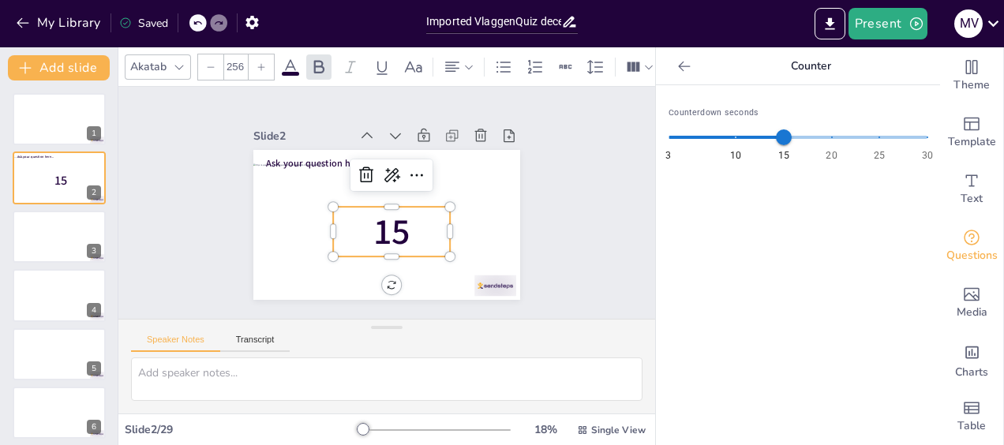
click at [198, 24] on icon at bounding box center [197, 22] width 9 height 9
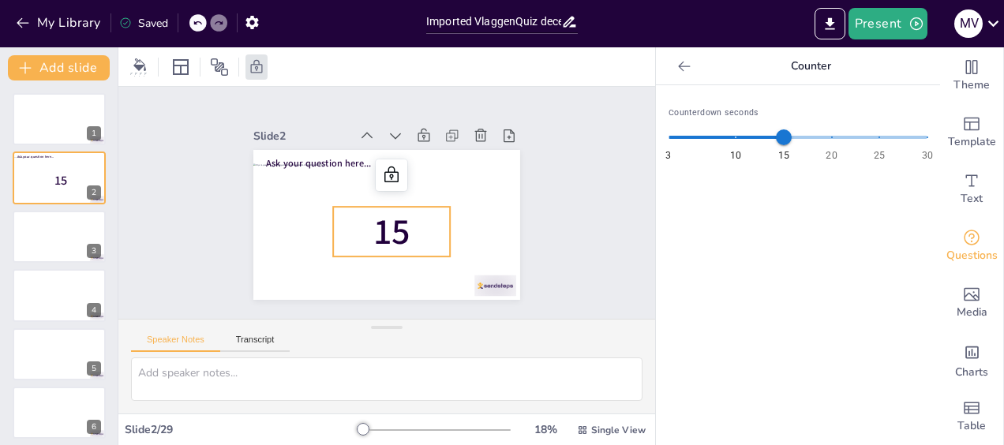
click at [198, 24] on icon at bounding box center [197, 22] width 9 height 9
click at [204, 24] on div at bounding box center [197, 22] width 17 height 17
click at [200, 22] on icon at bounding box center [197, 23] width 8 height 4
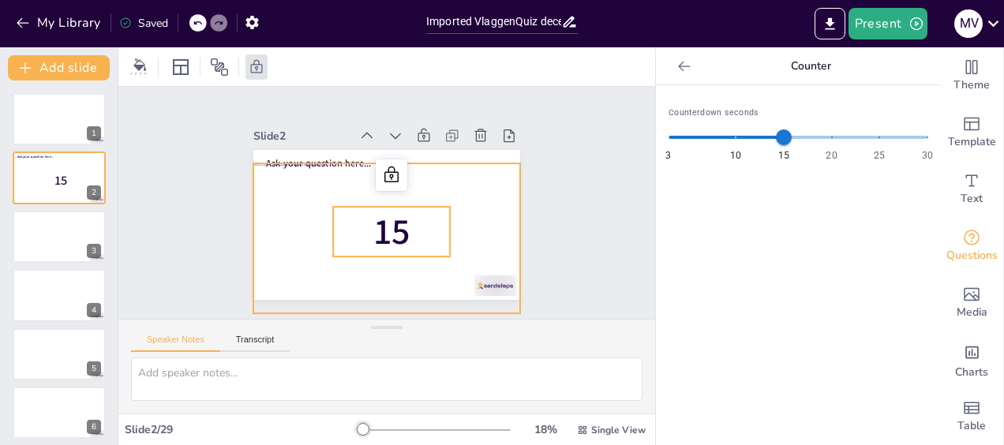
click at [481, 174] on div at bounding box center [386, 238] width 267 height 150
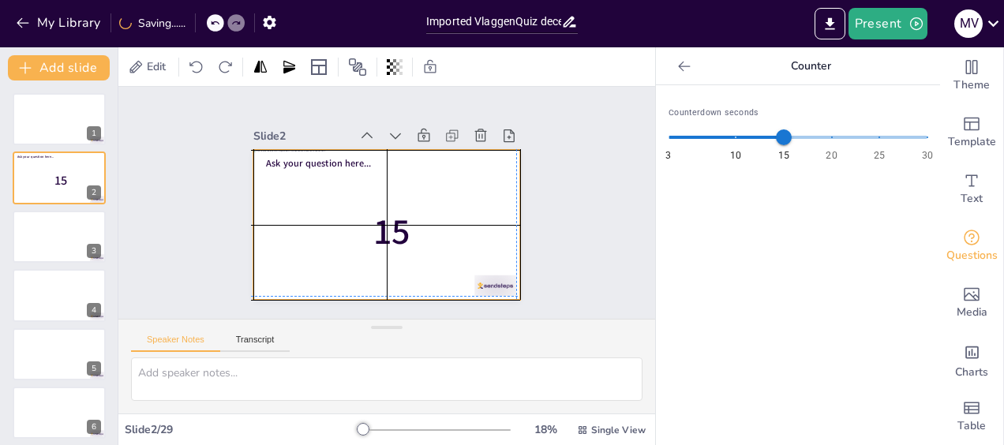
drag, startPoint x: 397, startPoint y: 180, endPoint x: 390, endPoint y: 166, distance: 15.9
click at [390, 166] on div at bounding box center [386, 225] width 267 height 150
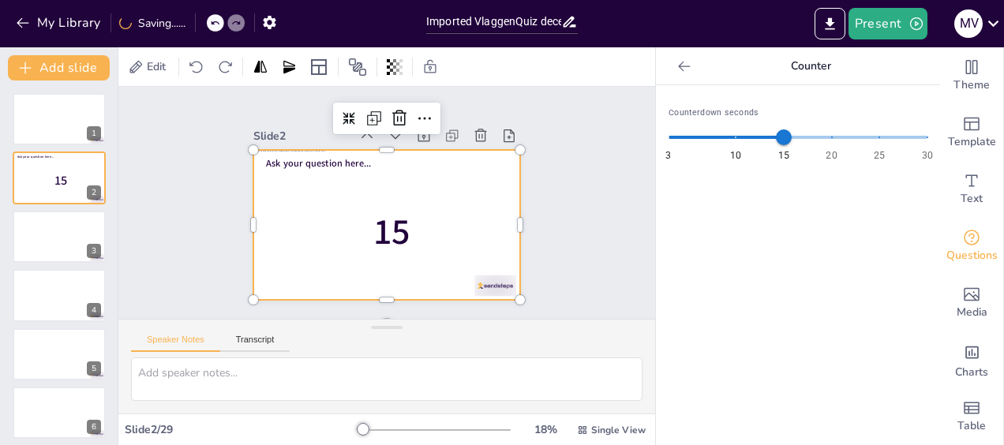
click at [423, 196] on div at bounding box center [386, 225] width 267 height 150
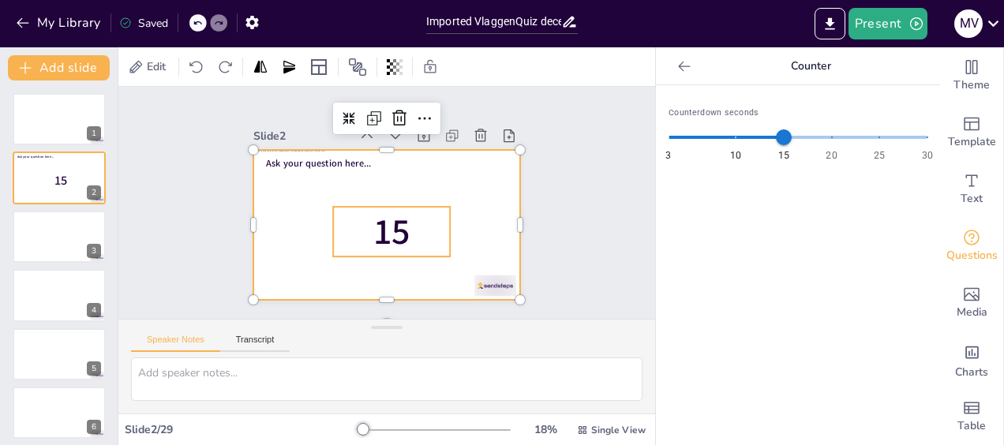
click at [390, 223] on span "15" at bounding box center [391, 231] width 37 height 49
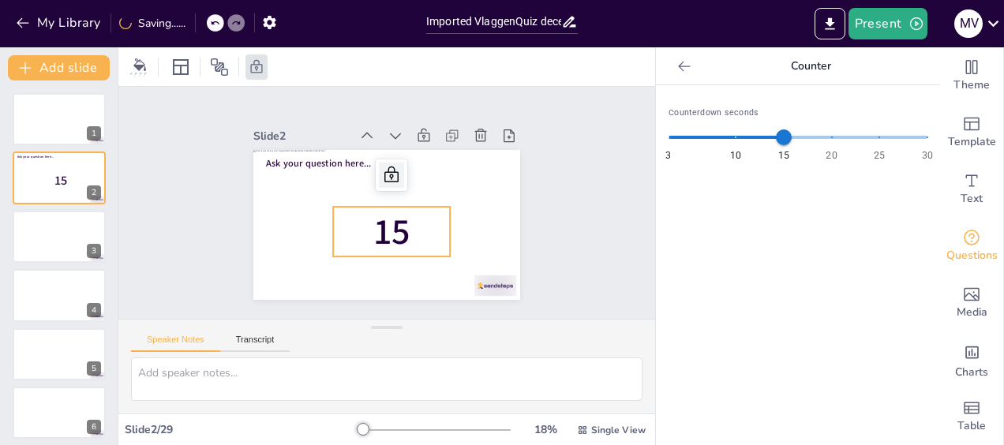
click at [384, 176] on icon at bounding box center [391, 174] width 14 height 16
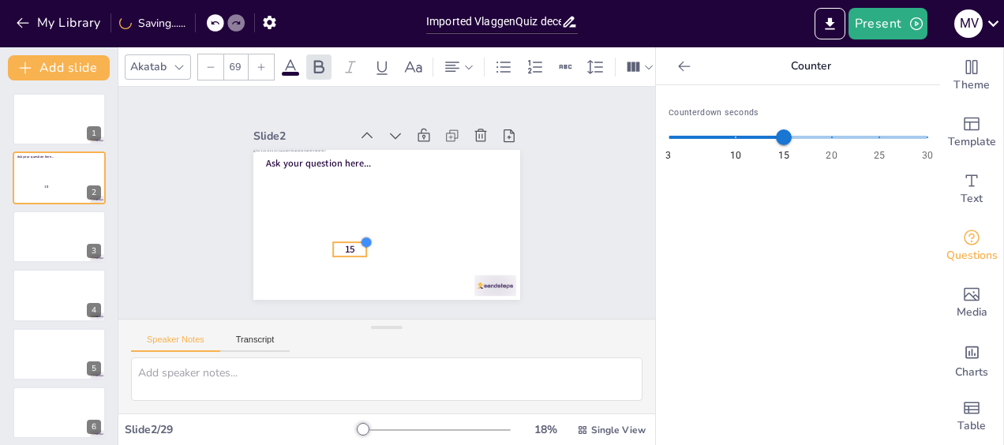
type input "65"
drag, startPoint x: 440, startPoint y: 199, endPoint x: 336, endPoint y: 236, distance: 110.5
click at [336, 236] on div "Ask your question here... 15" at bounding box center [386, 225] width 267 height 150
drag, startPoint x: 338, startPoint y: 241, endPoint x: 264, endPoint y: 275, distance: 81.2
click at [271, 279] on span "15" at bounding box center [275, 285] width 9 height 13
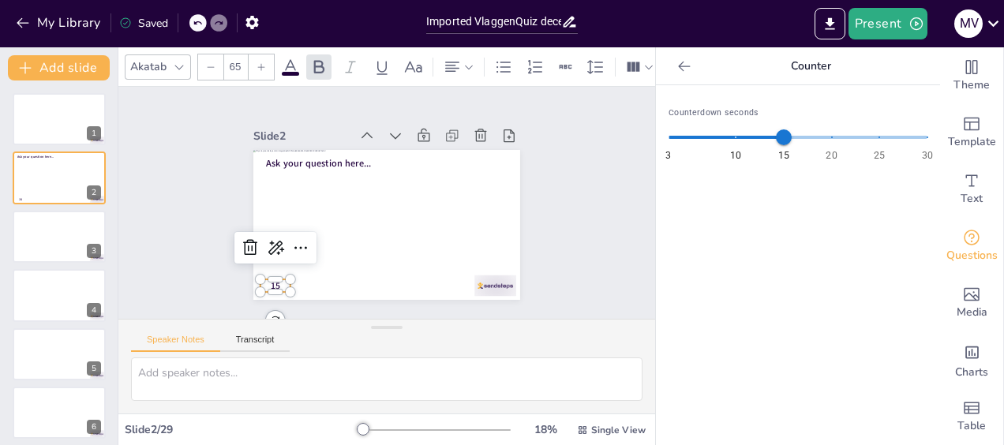
click at [680, 251] on div "Counterdown seconds 3 10 15 20 25 30 15" at bounding box center [798, 265] width 284 height 360
click at [548, 251] on div "Slide 1 Slide 2 Ask your question here... 15 Slide 3 Slide 4 Slide 5 Slide 6 Sl…" at bounding box center [386, 203] width 355 height 194
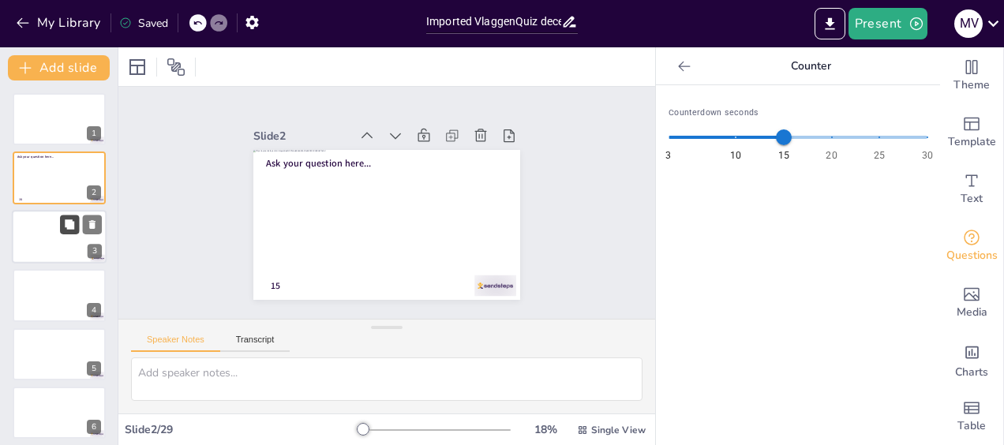
click at [62, 233] on button at bounding box center [69, 224] width 19 height 19
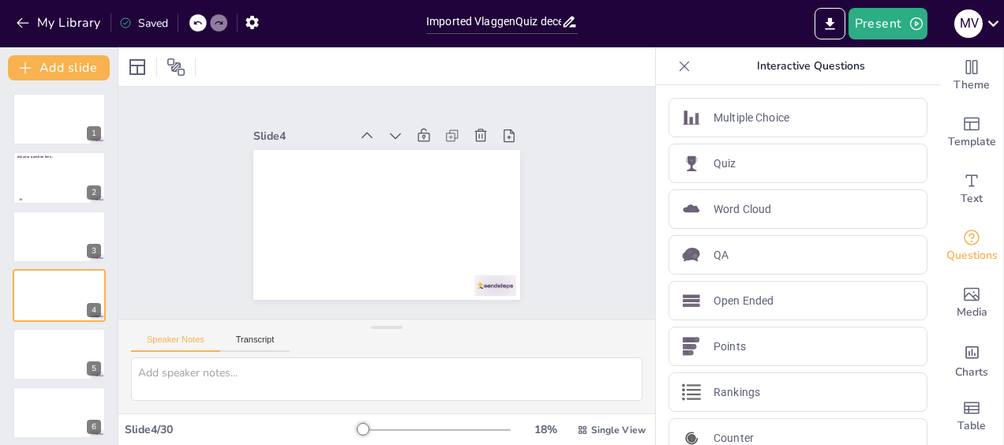
scroll to position [32, 0]
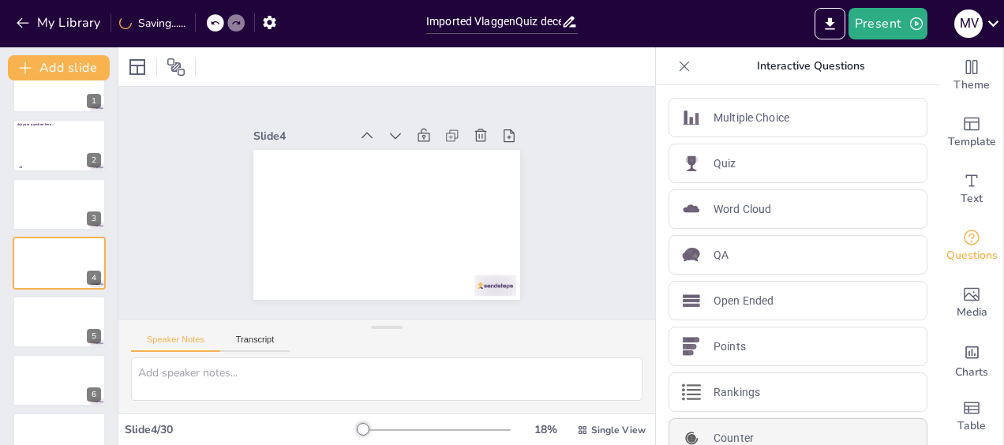
click at [731, 430] on p "Counter" at bounding box center [733, 438] width 40 height 17
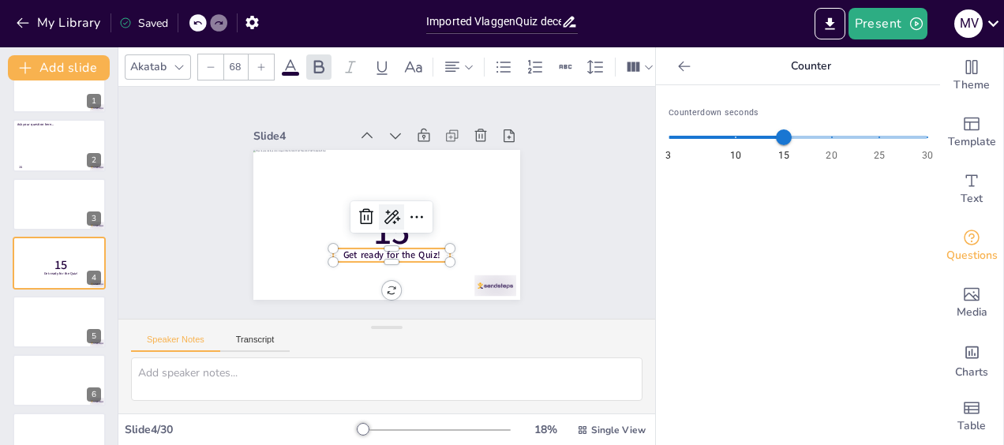
click at [383, 217] on icon at bounding box center [391, 216] width 19 height 19
click at [578, 219] on div "Slide 1 Slide 2 Ask your question here... 15 Slide 3 Slide 4 15 Get ready for t…" at bounding box center [386, 203] width 536 height 232
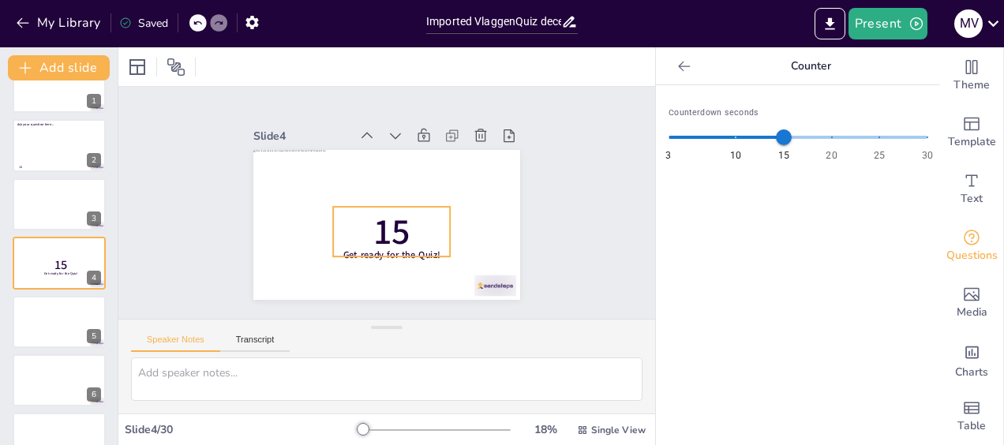
click at [409, 207] on p "15" at bounding box center [391, 232] width 117 height 50
click at [383, 174] on icon at bounding box center [391, 175] width 19 height 19
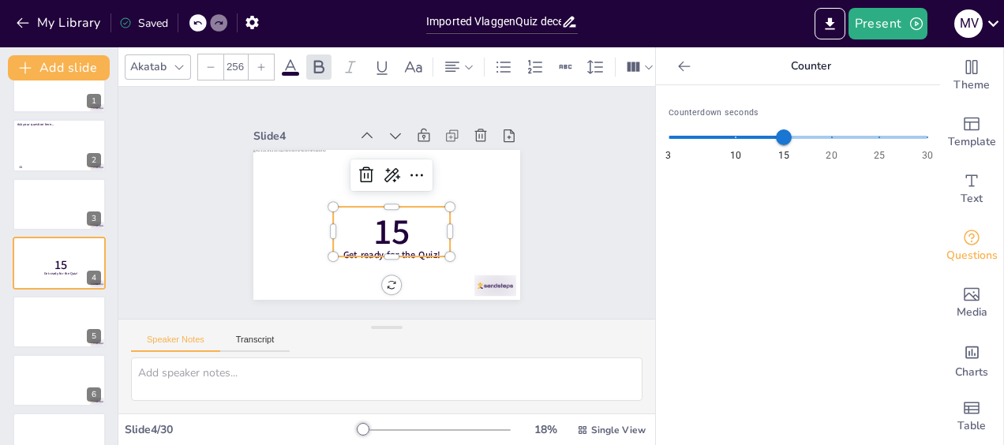
click at [193, 24] on icon at bounding box center [197, 22] width 9 height 9
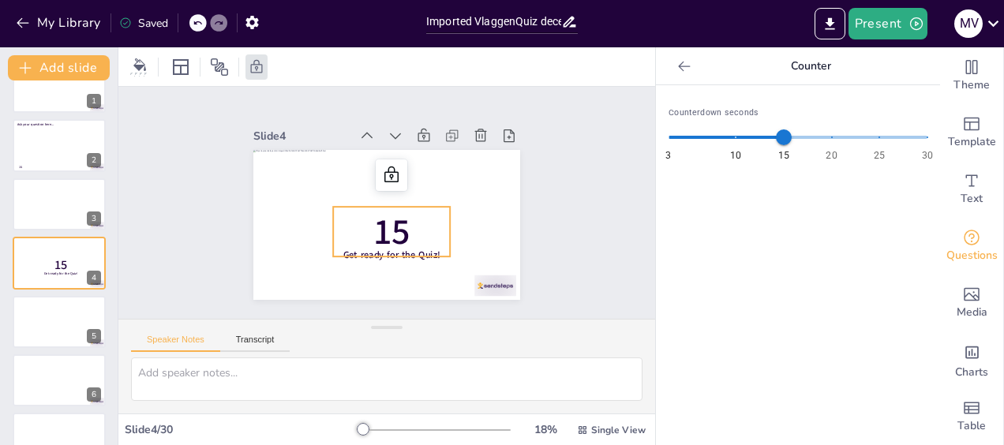
click at [193, 24] on icon at bounding box center [197, 22] width 9 height 9
click at [193, 24] on div "My Library Saved" at bounding box center [133, 22] width 267 height 28
click at [404, 213] on p "15" at bounding box center [391, 232] width 117 height 50
click at [88, 249] on icon at bounding box center [92, 250] width 11 height 11
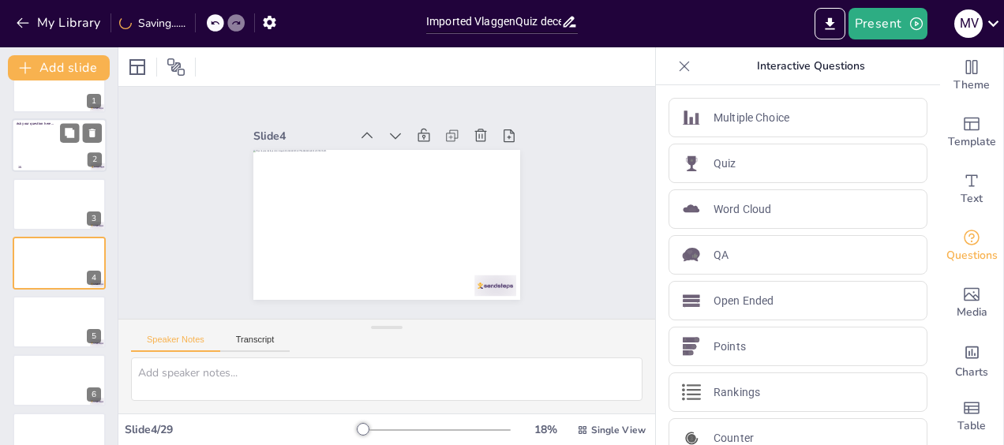
click at [47, 141] on div at bounding box center [59, 146] width 95 height 54
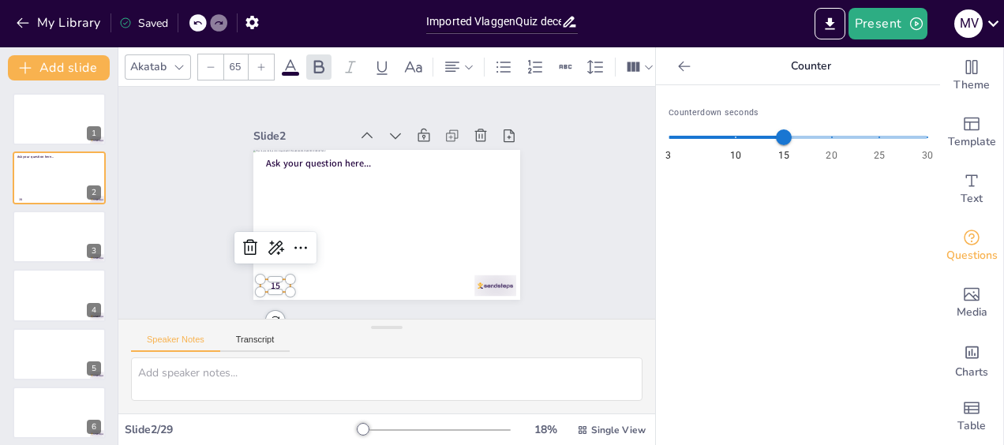
click at [271, 281] on span "15" at bounding box center [275, 285] width 9 height 13
click at [291, 252] on icon at bounding box center [300, 254] width 19 height 19
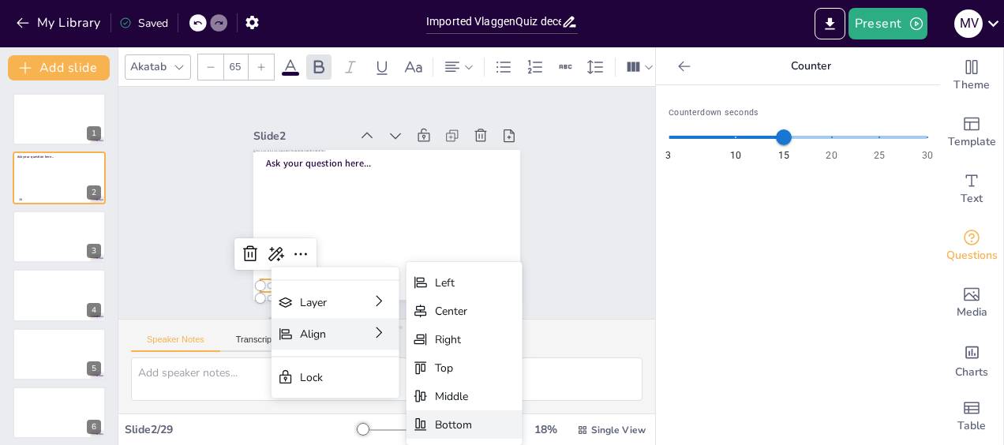
click at [468, 421] on div "Bottom" at bounding box center [453, 424] width 37 height 15
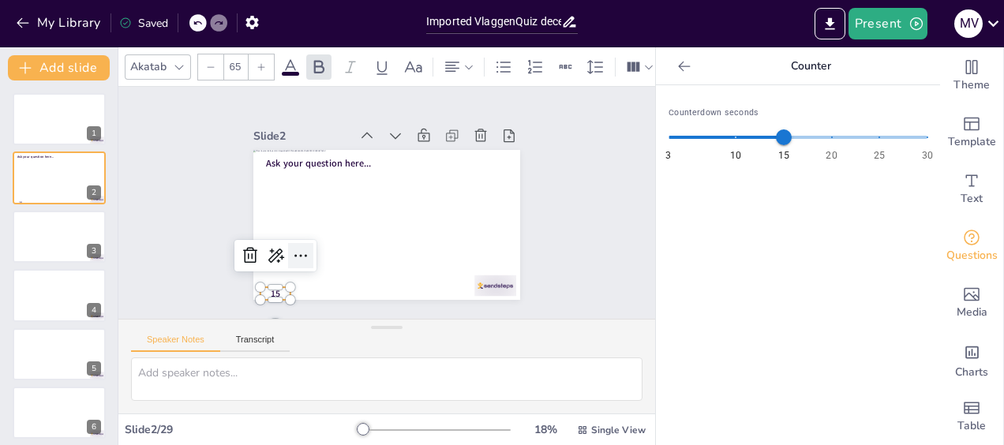
click at [291, 257] on icon at bounding box center [300, 255] width 19 height 19
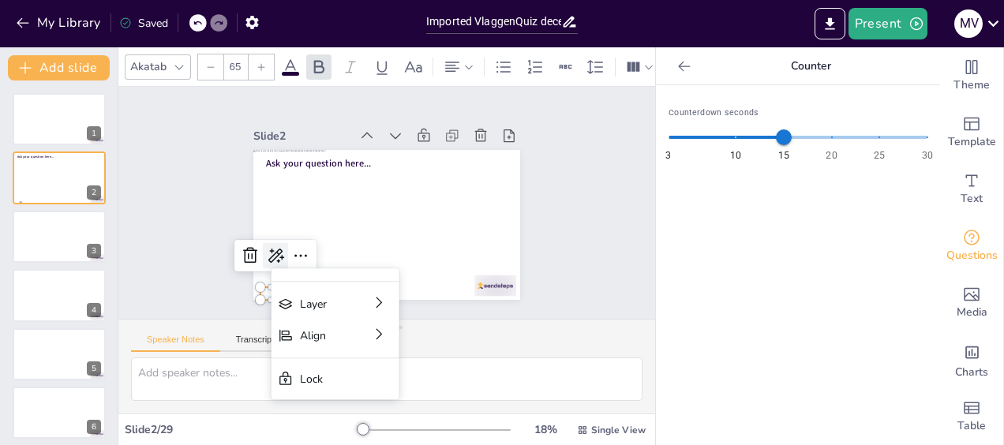
click at [267, 257] on icon at bounding box center [275, 255] width 19 height 19
click at [291, 248] on icon at bounding box center [300, 255] width 19 height 19
click at [340, 381] on div "Lock" at bounding box center [324, 379] width 49 height 15
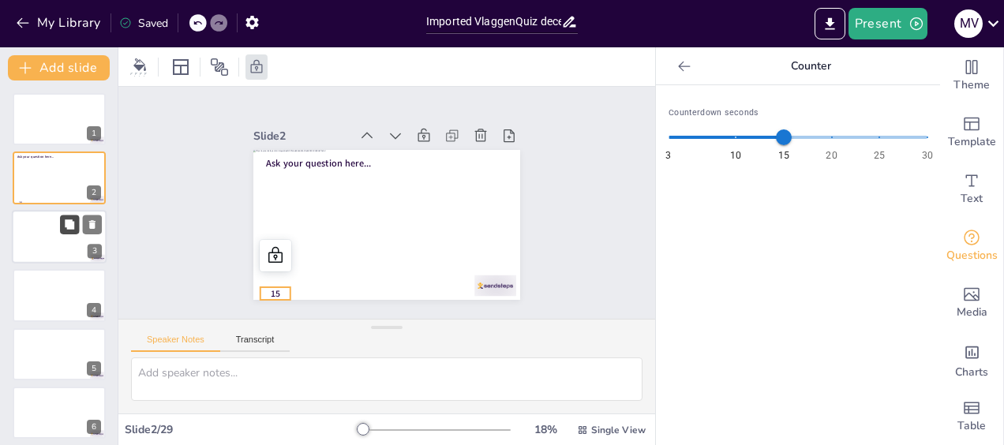
click at [62, 224] on button at bounding box center [69, 224] width 19 height 19
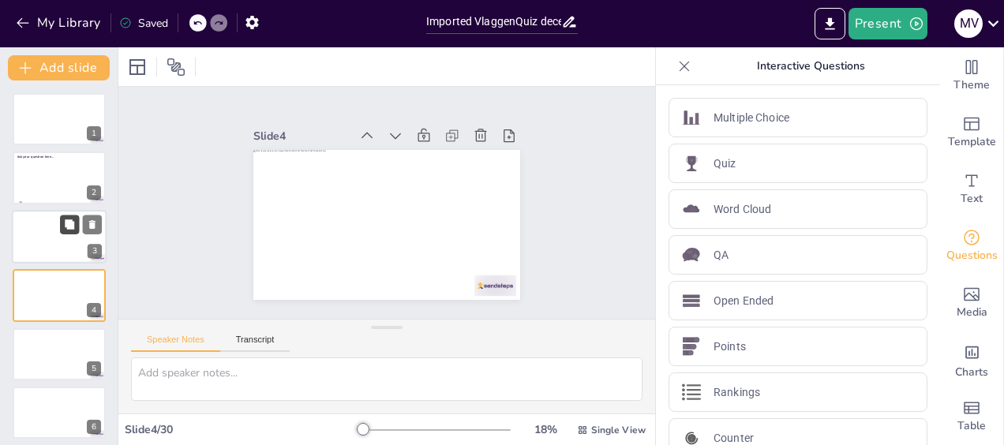
scroll to position [32, 0]
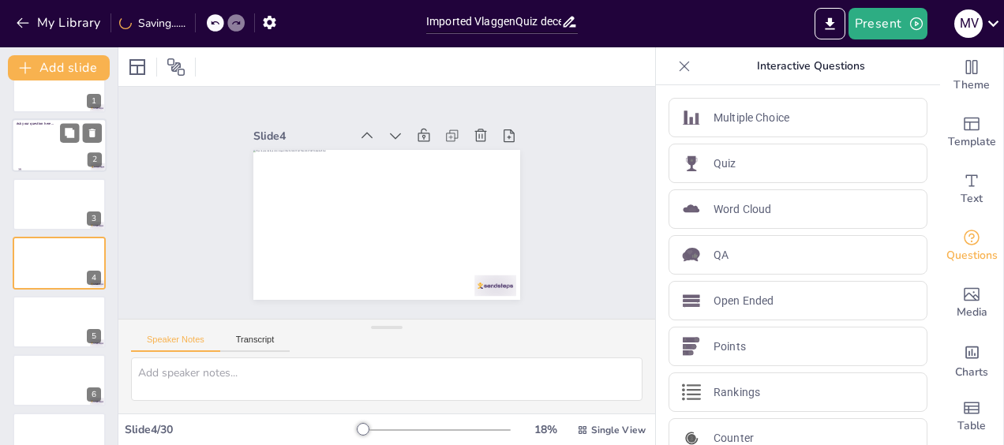
click at [53, 152] on div at bounding box center [59, 146] width 95 height 54
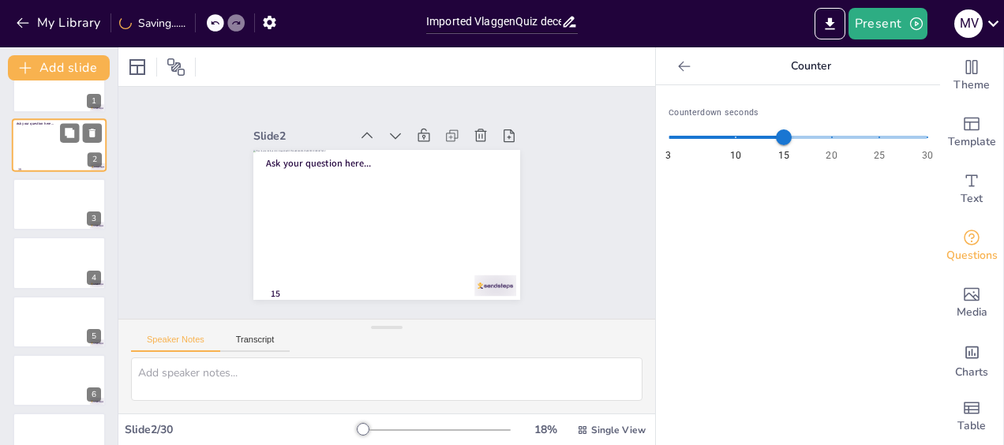
scroll to position [0, 0]
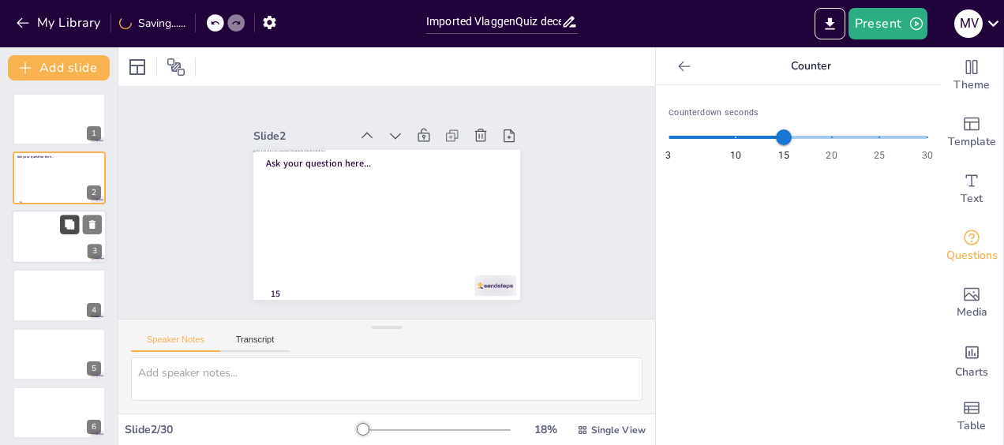
click at [64, 221] on icon at bounding box center [69, 224] width 11 height 11
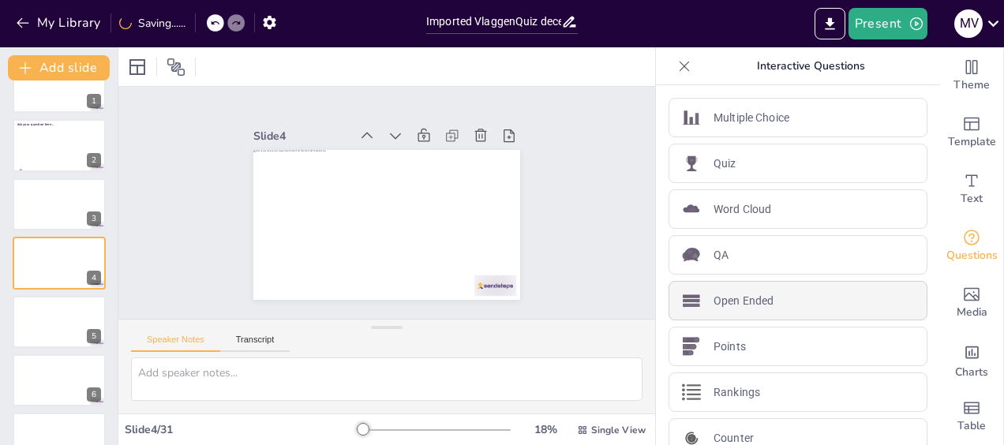
scroll to position [66, 0]
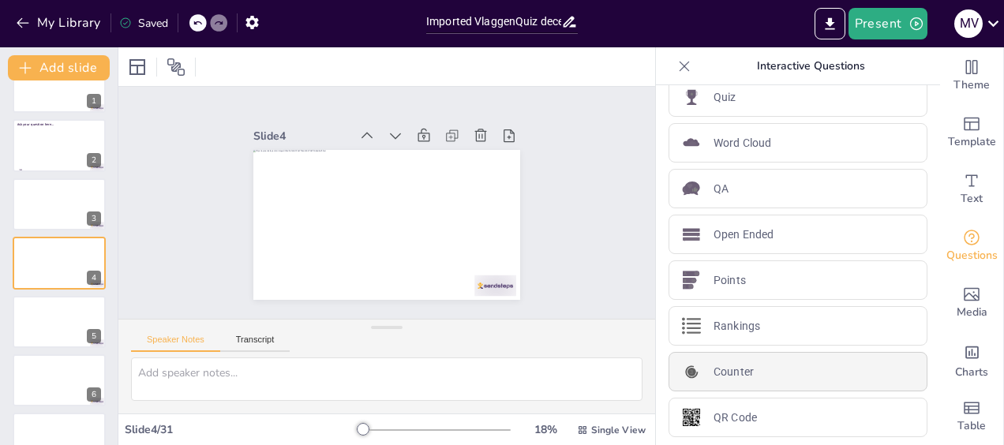
click at [742, 368] on div "Counter" at bounding box center [797, 371] width 259 height 39
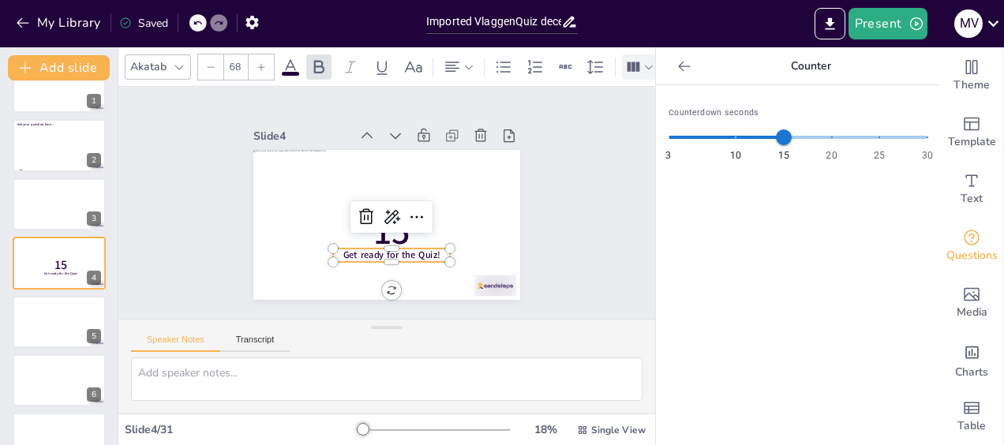
click at [627, 62] on icon at bounding box center [633, 66] width 13 height 9
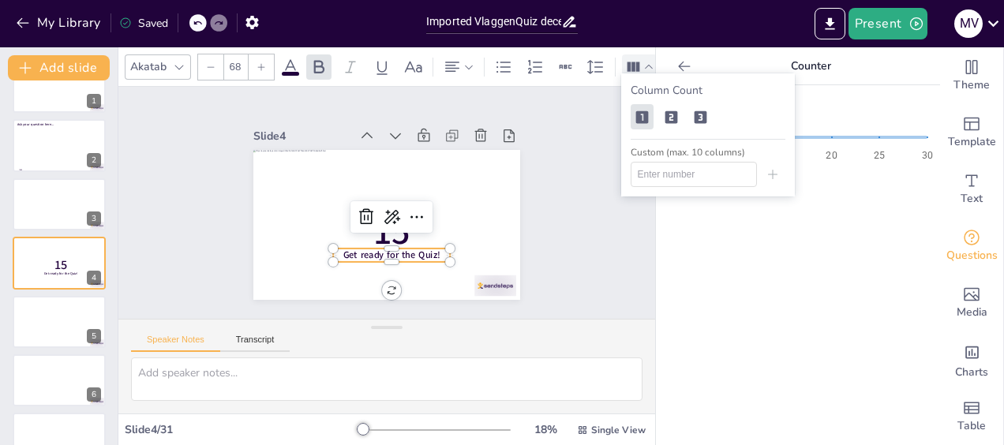
click at [627, 62] on icon at bounding box center [633, 66] width 13 height 9
